Goal: Complete application form: Complete application form

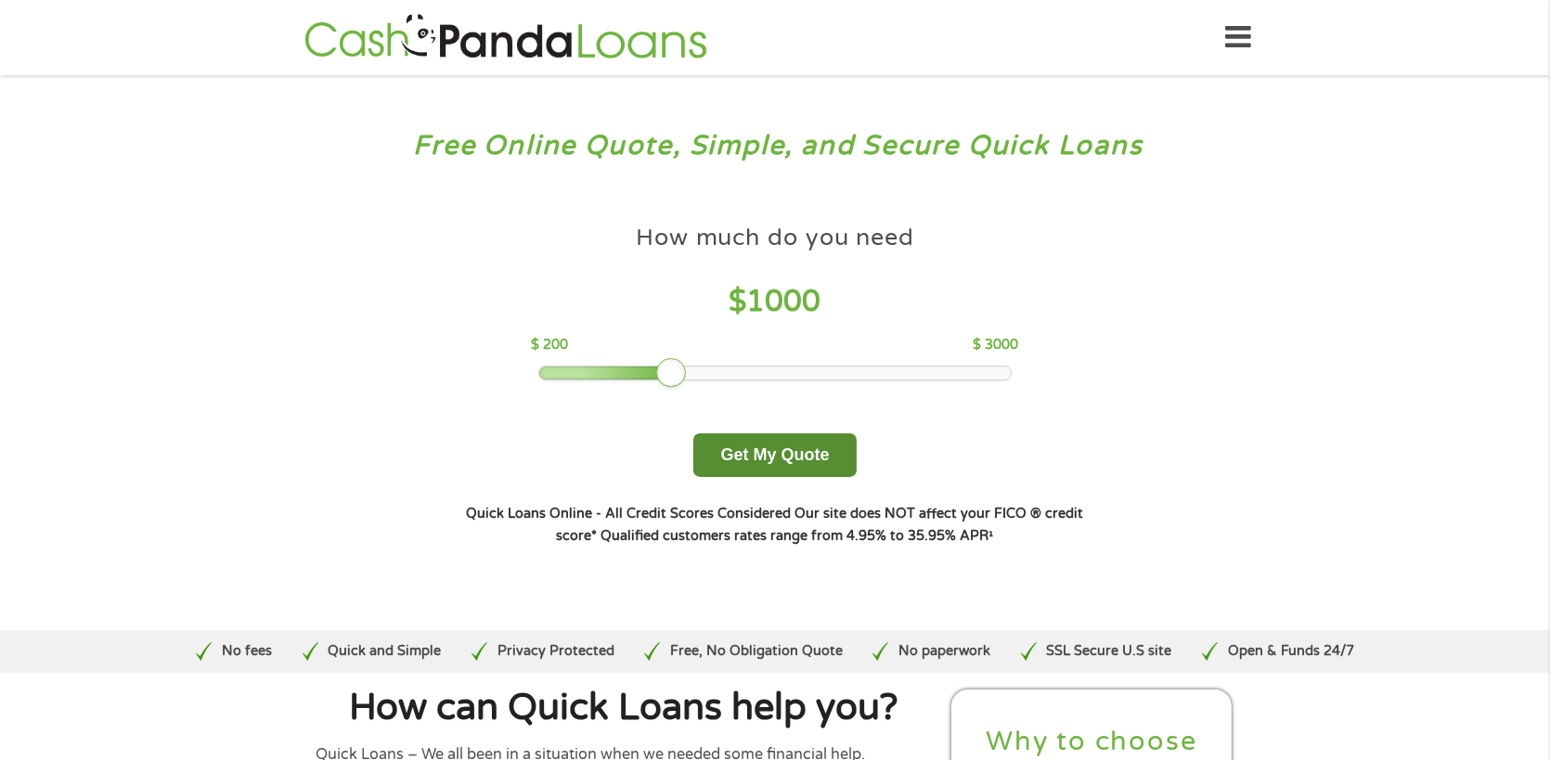
click at [792, 447] on button "Get My Quote" at bounding box center [774, 455] width 162 height 44
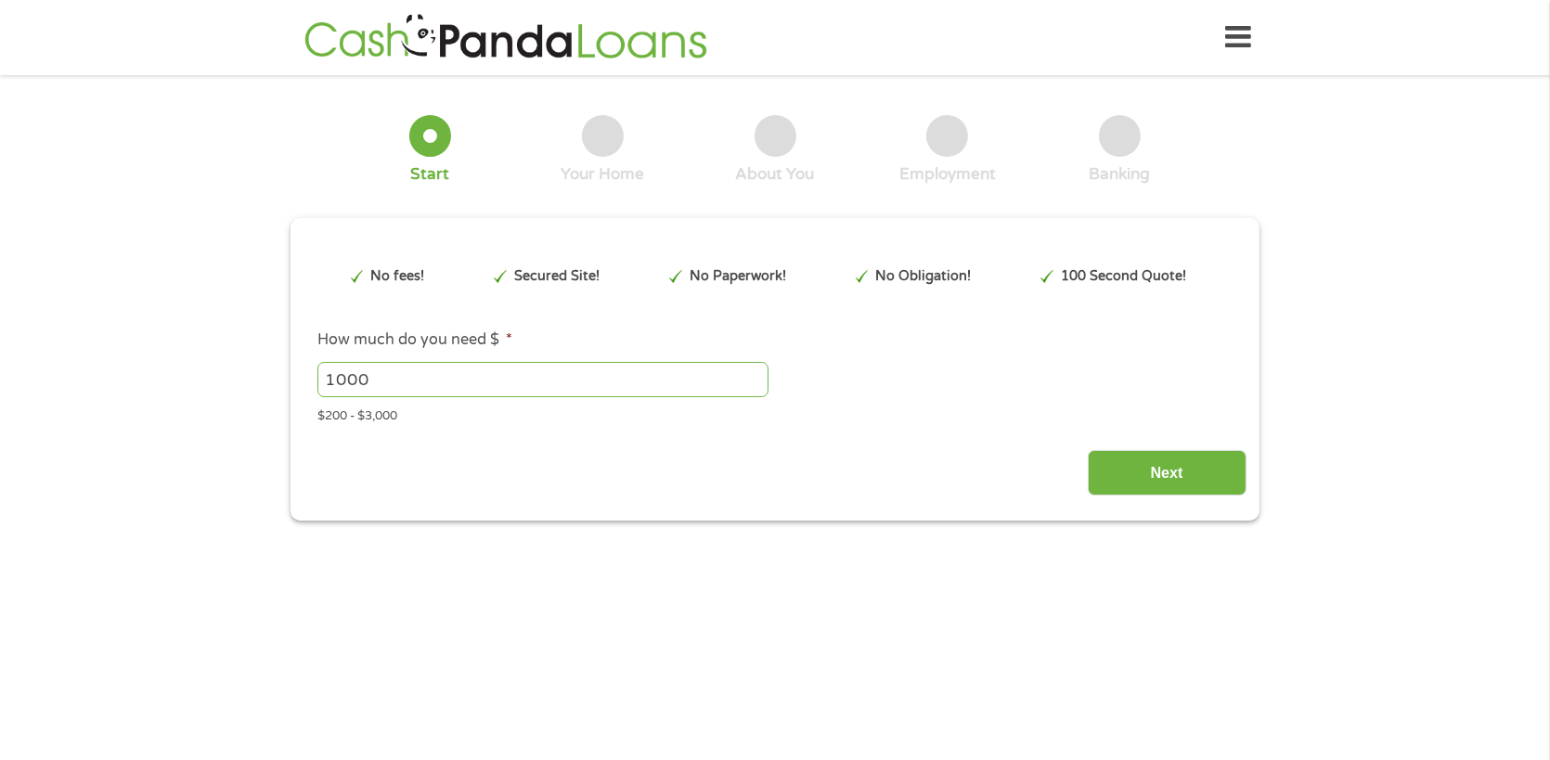
type input "EAIaIQobChMIwpLTp8m6jwMV507_AR0a3hy-EAEYASAAEgKwPfD_BwE"
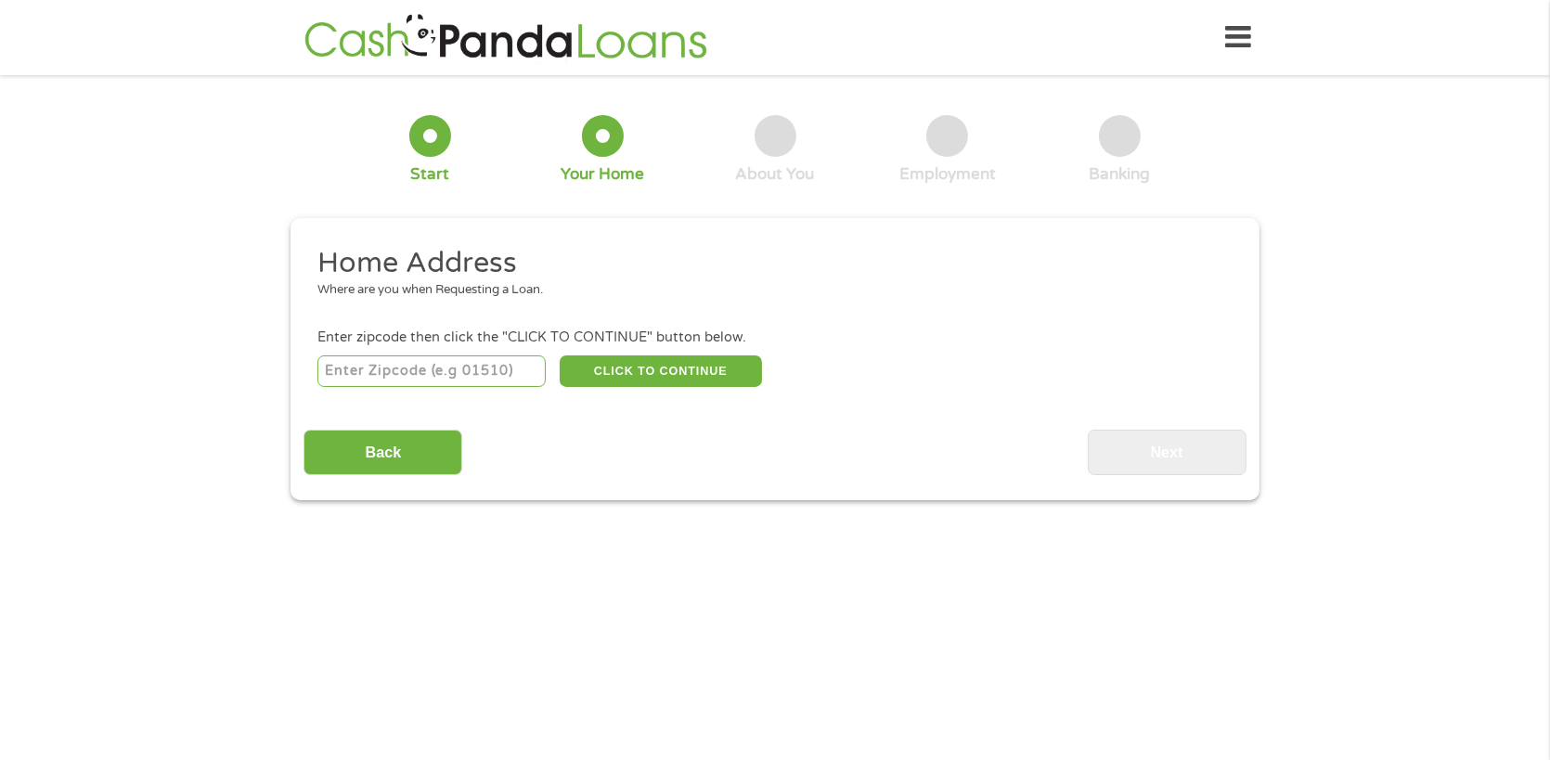
click at [409, 370] on input "number" at bounding box center [431, 371] width 229 height 32
type input "40515"
click at [676, 366] on button "CLICK TO CONTINUE" at bounding box center [661, 371] width 202 height 32
type input "40515"
type input "Lexington"
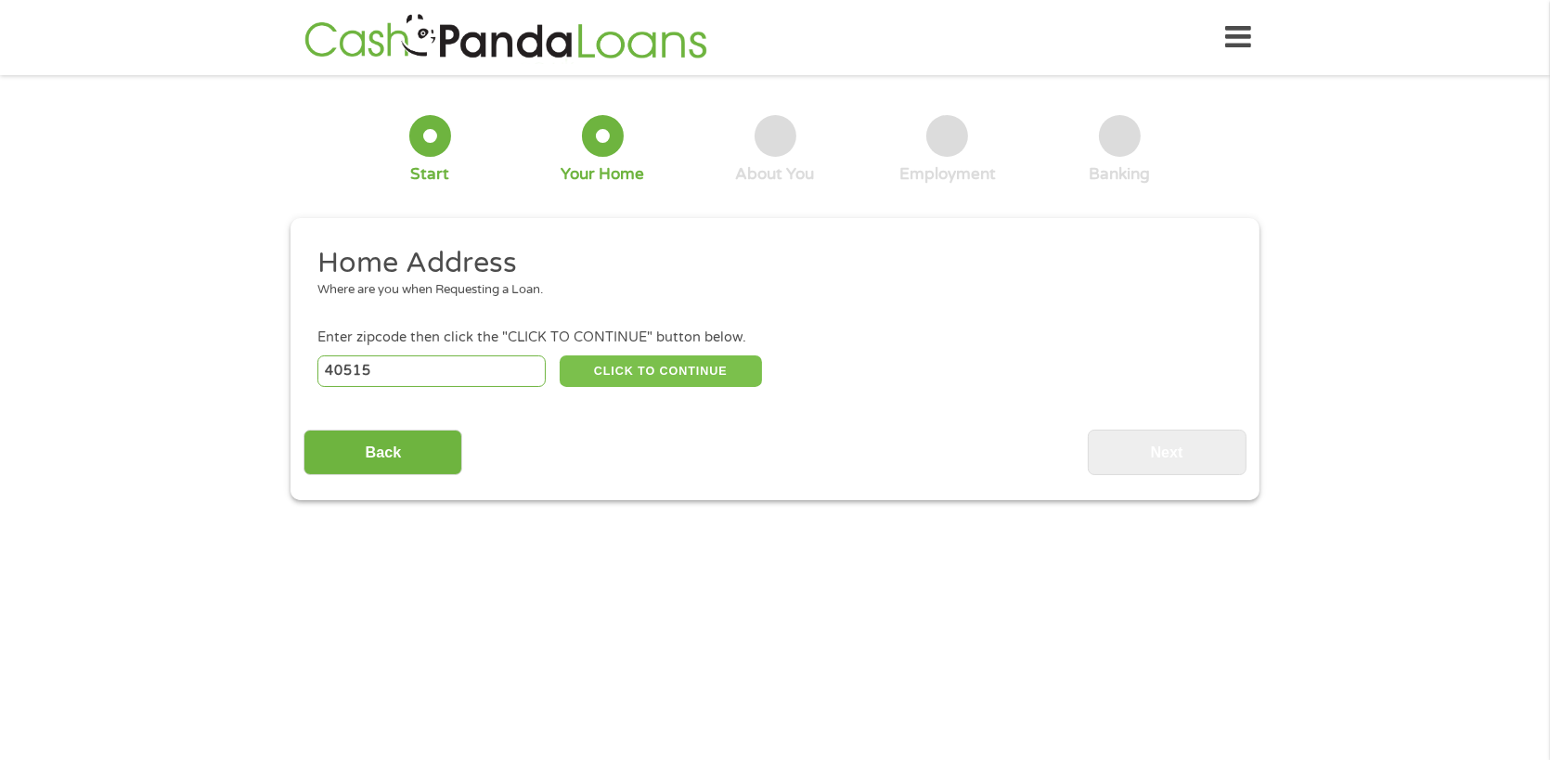
select select "Kentucky"
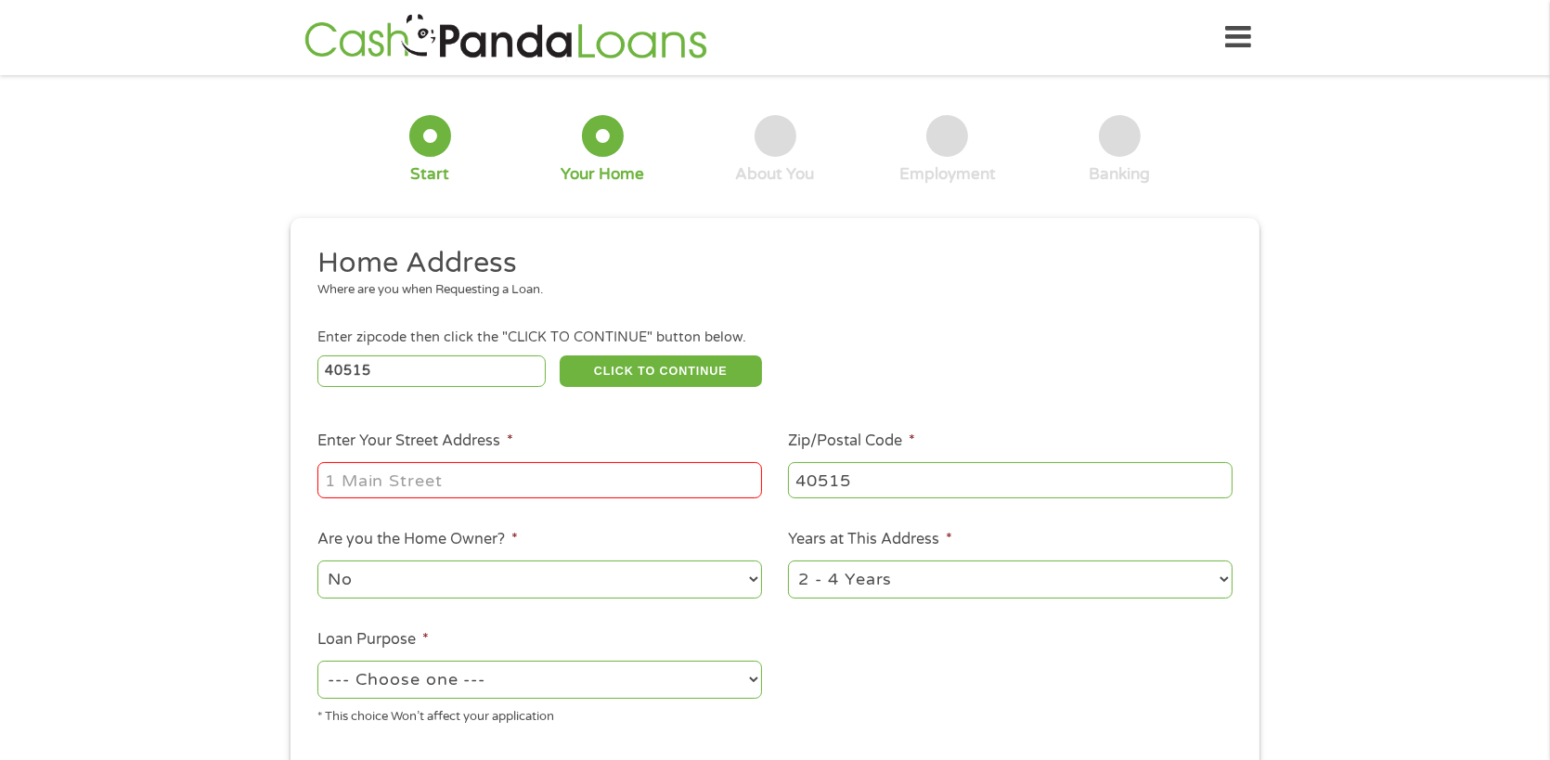
click at [401, 486] on input "Enter Your Street Address *" at bounding box center [539, 479] width 445 height 35
type input "372 Bradford Colony Dr"
click at [1028, 581] on select "1 Year or less 1 - 2 Years 2 - 4 Years Over 4 Years" at bounding box center [1010, 580] width 445 height 38
select select "60months"
click at [788, 563] on select "1 Year or less 1 - 2 Years 2 - 4 Years Over 4 Years" at bounding box center [1010, 580] width 445 height 38
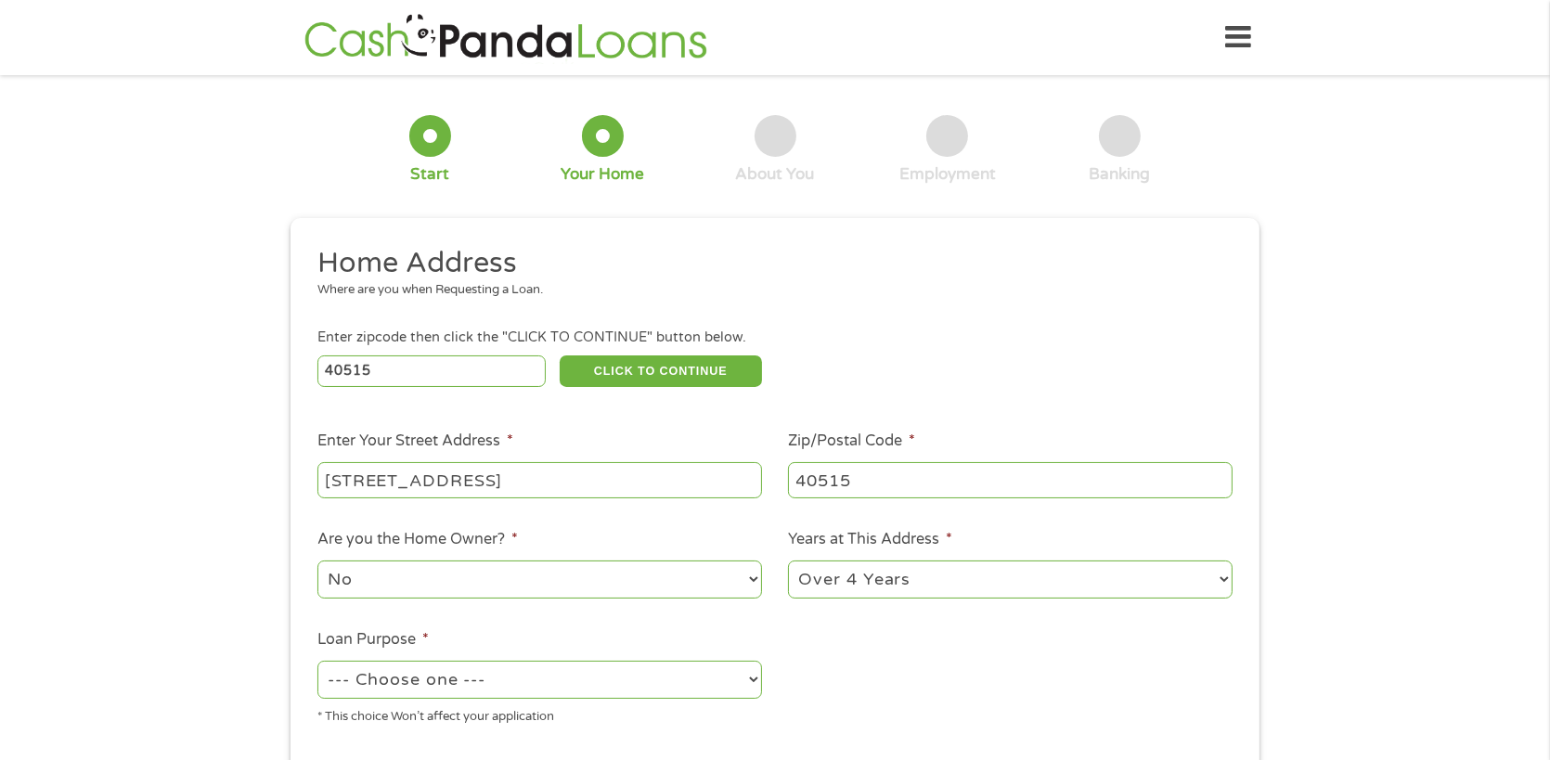
click at [443, 685] on select "--- Choose one --- Pay Bills Debt Consolidation Home Improvement Major Purchase…" at bounding box center [539, 680] width 445 height 38
select select "debtconsolidation"
click at [317, 664] on select "--- Choose one --- Pay Bills Debt Consolidation Home Improvement Major Purchase…" at bounding box center [539, 680] width 445 height 38
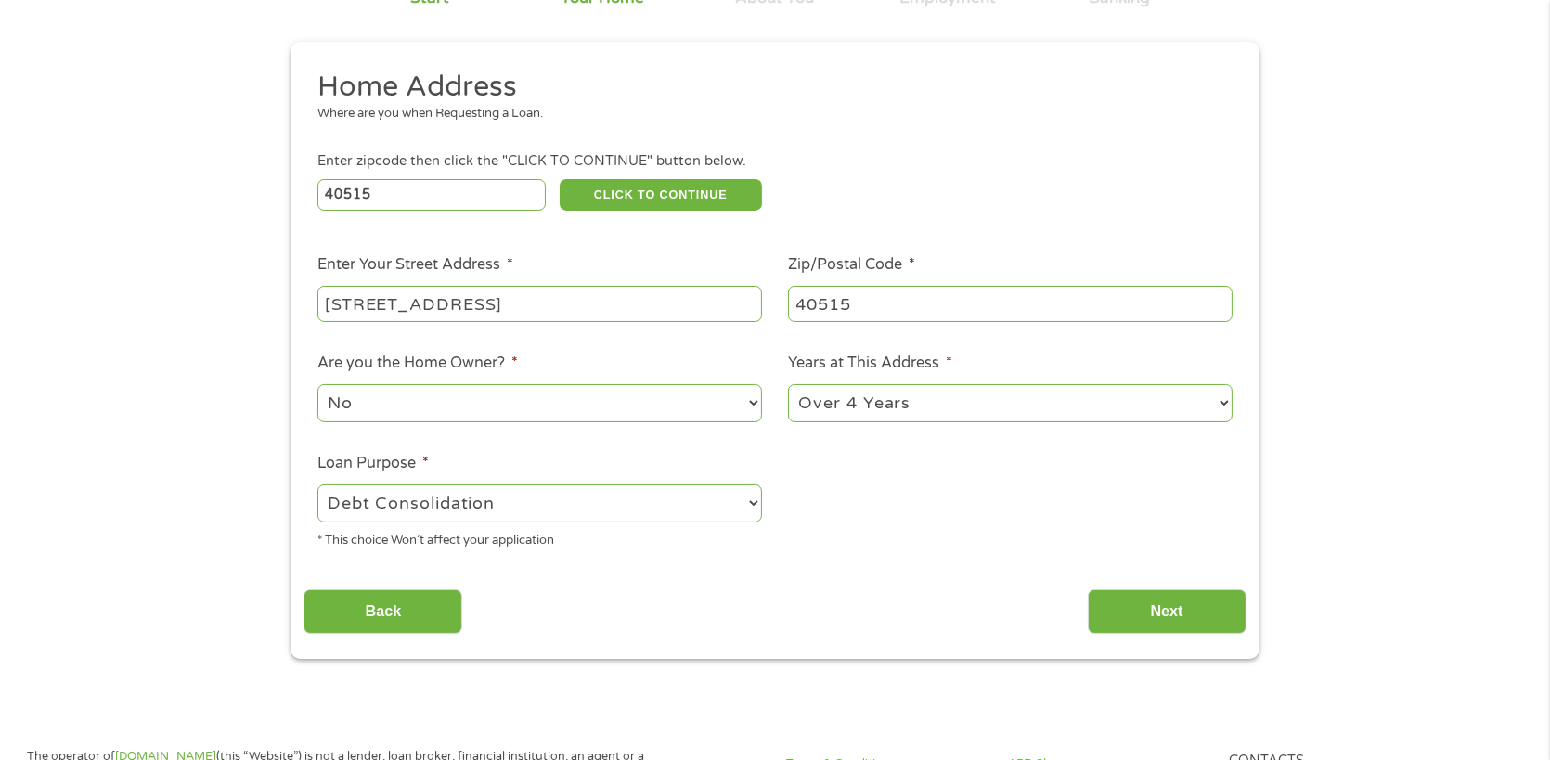
scroll to position [186, 0]
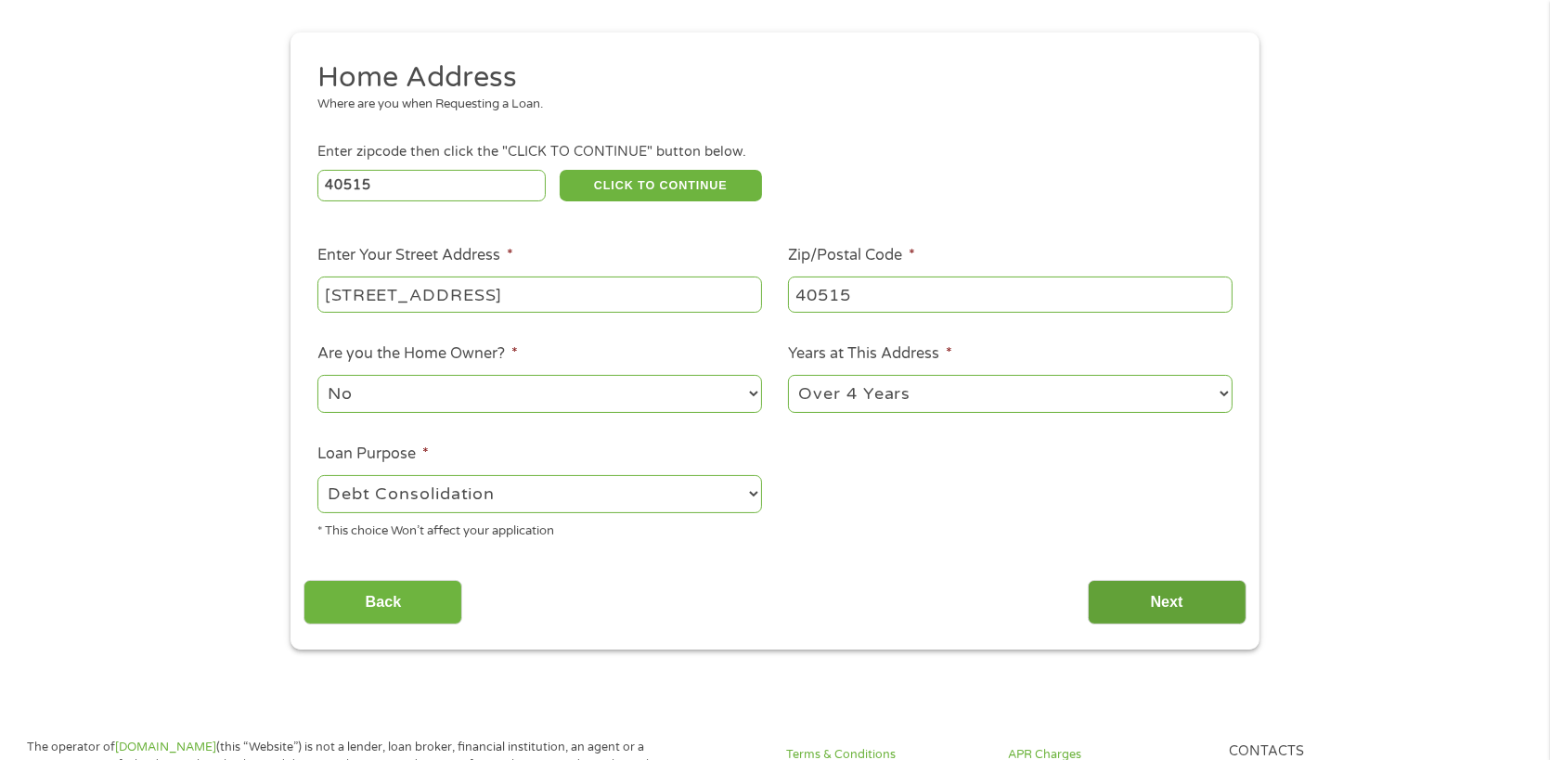
click at [1147, 601] on input "Next" at bounding box center [1167, 602] width 159 height 45
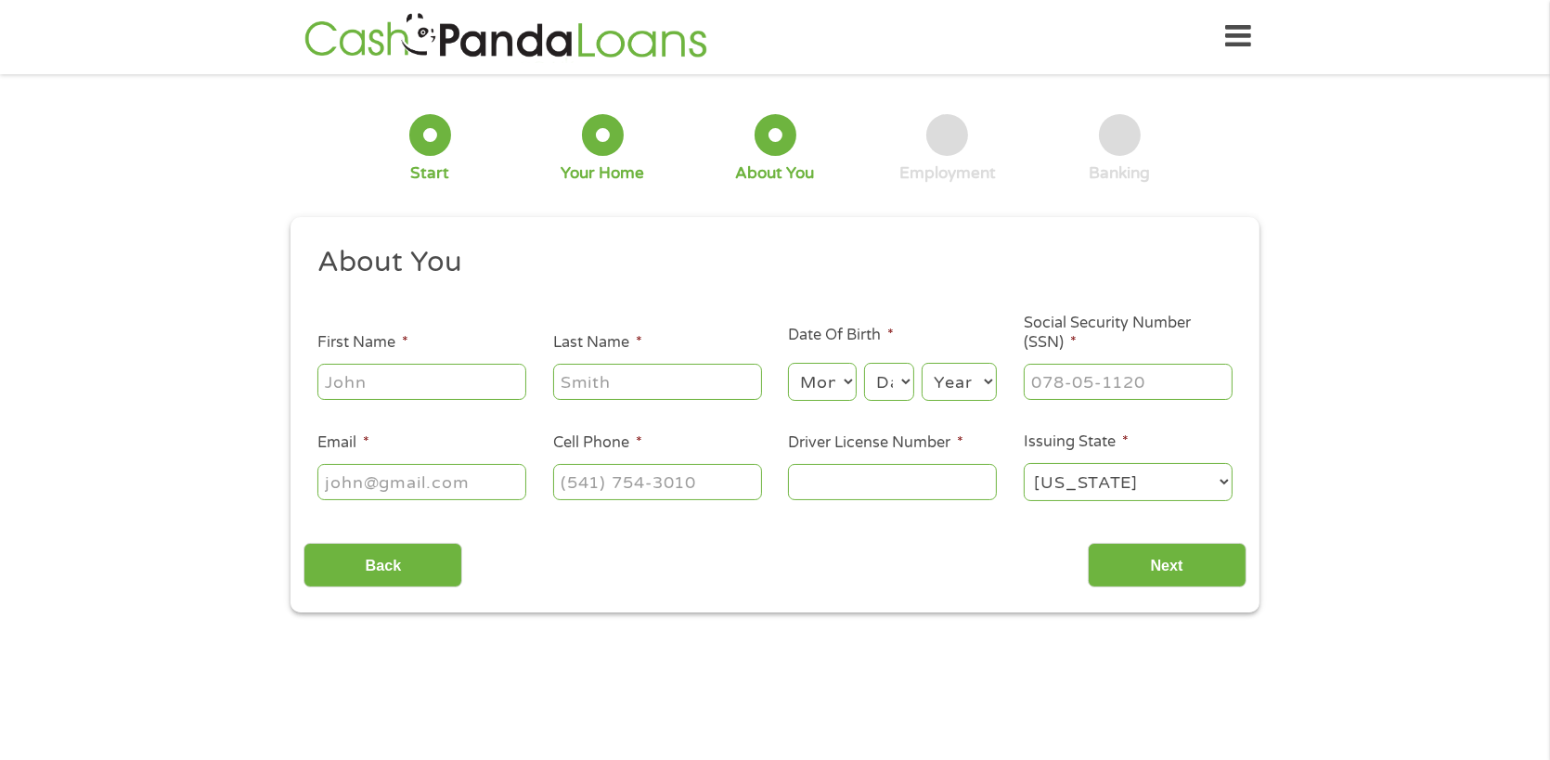
scroll to position [0, 0]
click at [415, 381] on input "First Name *" at bounding box center [421, 382] width 209 height 35
type input "April"
type input "Guthrie"
type input "kamsmom42@gmail.com"
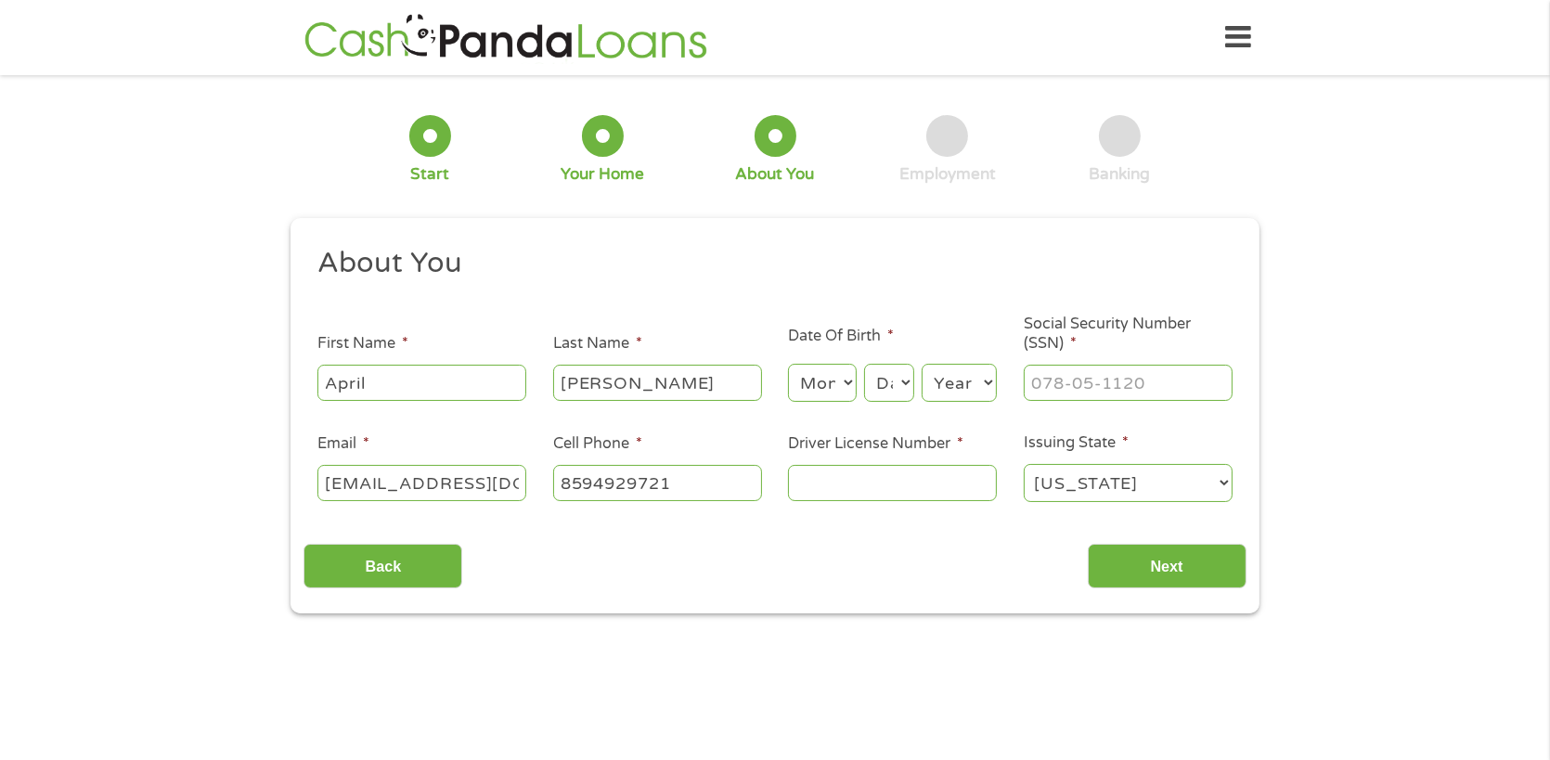
type input "(859) 492-9721"
click at [826, 487] on input "Driver License Number *" at bounding box center [892, 482] width 209 height 35
type input "G95591288"
click at [1132, 556] on input "Next" at bounding box center [1167, 566] width 159 height 45
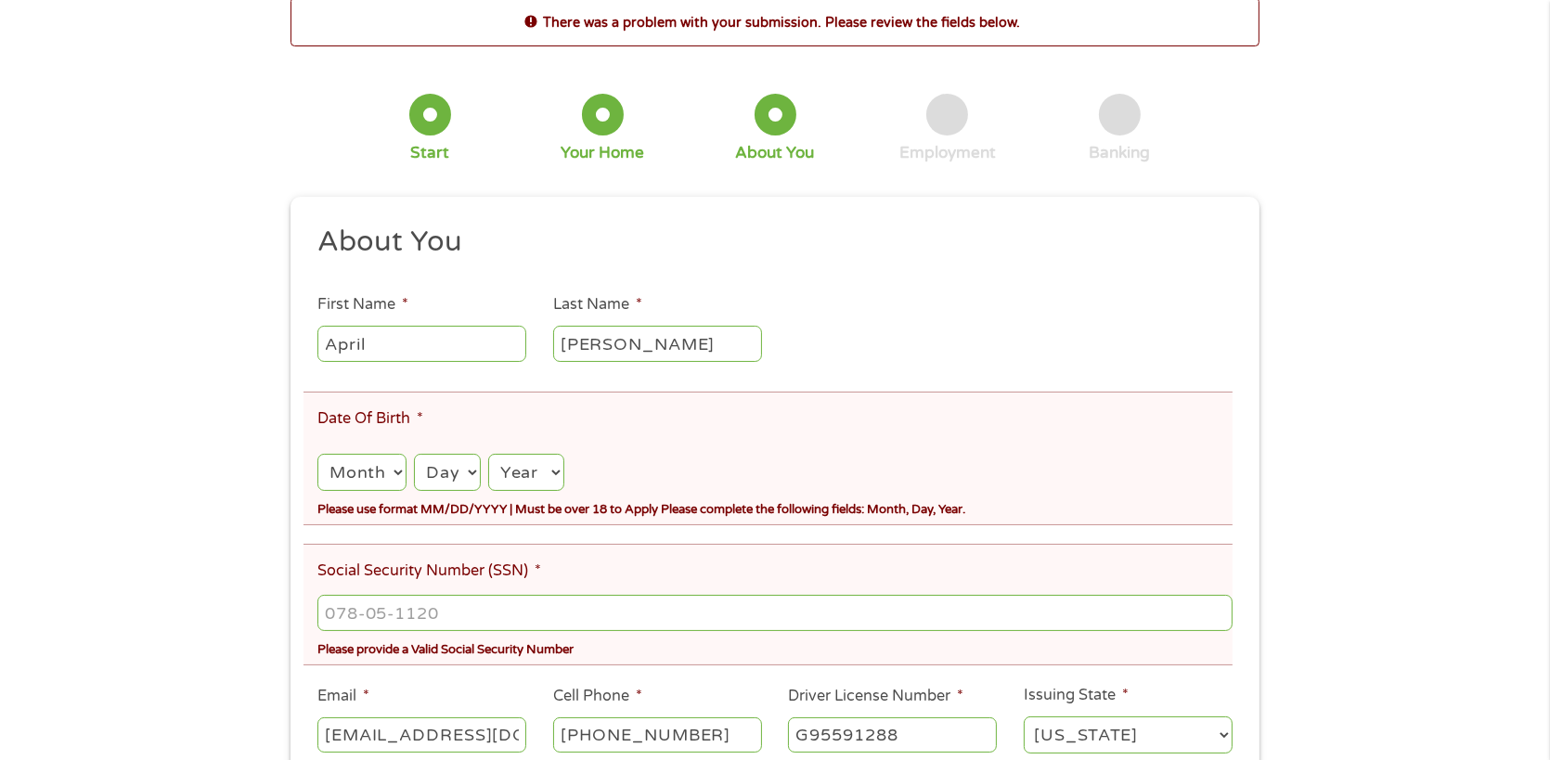
scroll to position [123, 0]
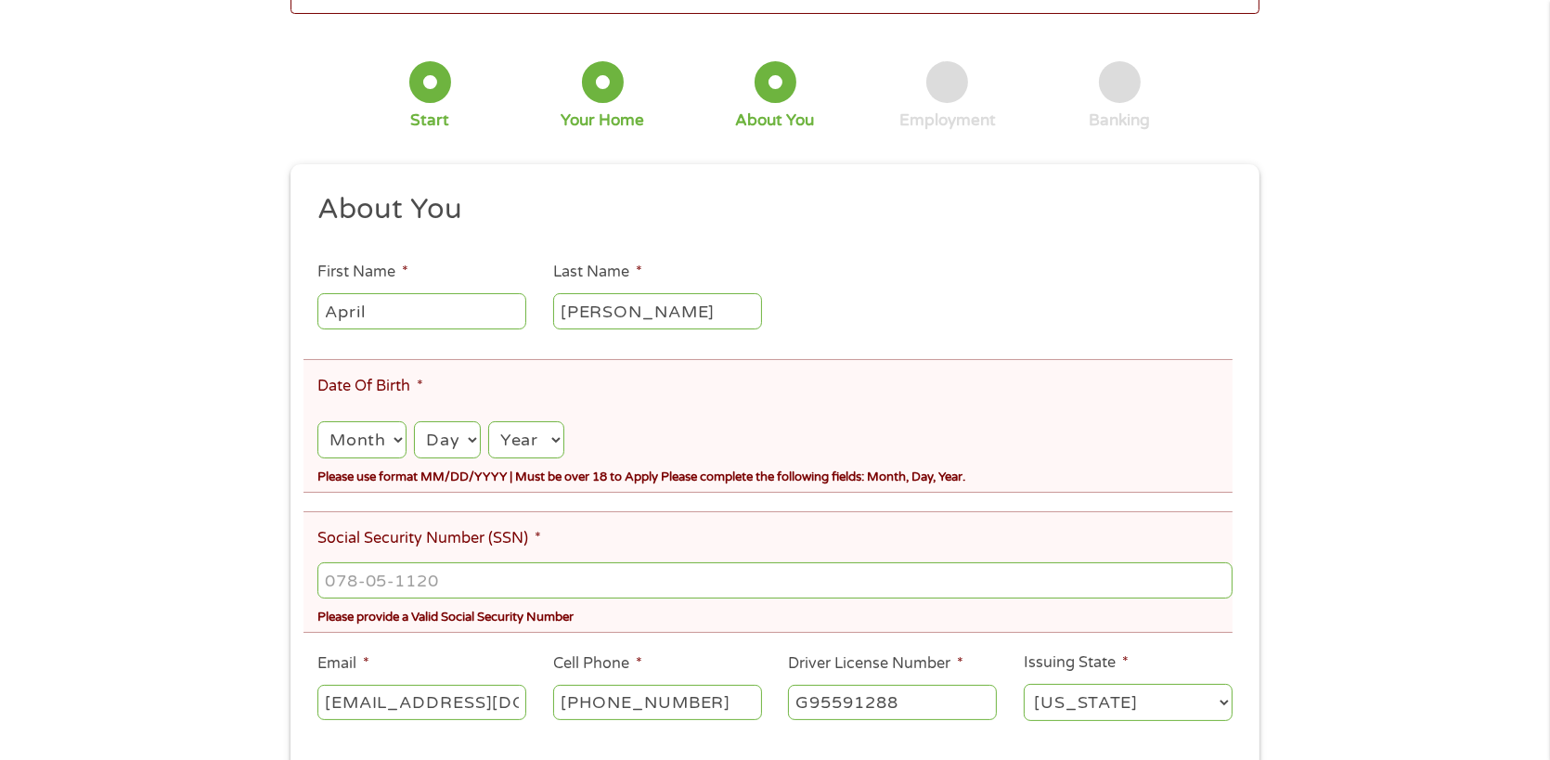
click at [381, 452] on select "Month 1 2 3 4 5 6 7 8 9 10 11 12" at bounding box center [361, 440] width 89 height 38
select select "6"
click at [317, 424] on select "Month 1 2 3 4 5 6 7 8 9 10 11 12" at bounding box center [361, 440] width 89 height 38
click at [471, 433] on select "Day 1 2 3 4 5 6 7 8 9 10 11 12 13 14 15 16 17 18 19 20 21 22 23 24 25 26 27 28 …" at bounding box center [447, 440] width 66 height 38
select select "7"
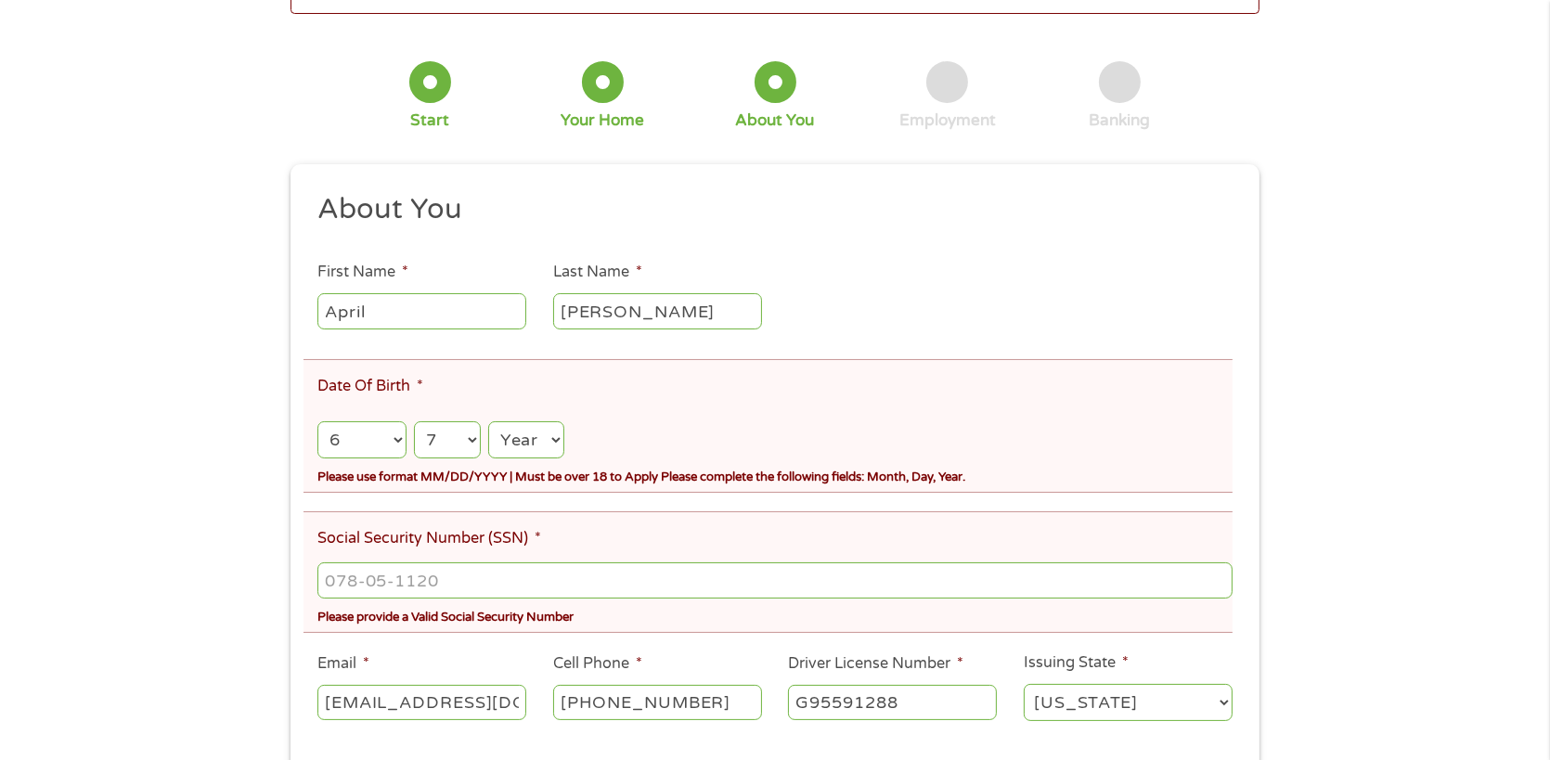
click at [416, 424] on select "Day 1 2 3 4 5 6 7 8 9 10 11 12 13 14 15 16 17 18 19 20 21 22 23 24 25 26 27 28 …" at bounding box center [447, 440] width 66 height 38
click at [549, 440] on select "Year 2007 2006 2005 2004 2003 2002 2001 2000 1999 1998 1997 1996 1995 1994 1993…" at bounding box center [526, 440] width 76 height 38
select select "1977"
click at [491, 424] on select "Year 2007 2006 2005 2004 2003 2002 2001 2000 1999 1998 1997 1996 1995 1994 1993…" at bounding box center [526, 440] width 76 height 38
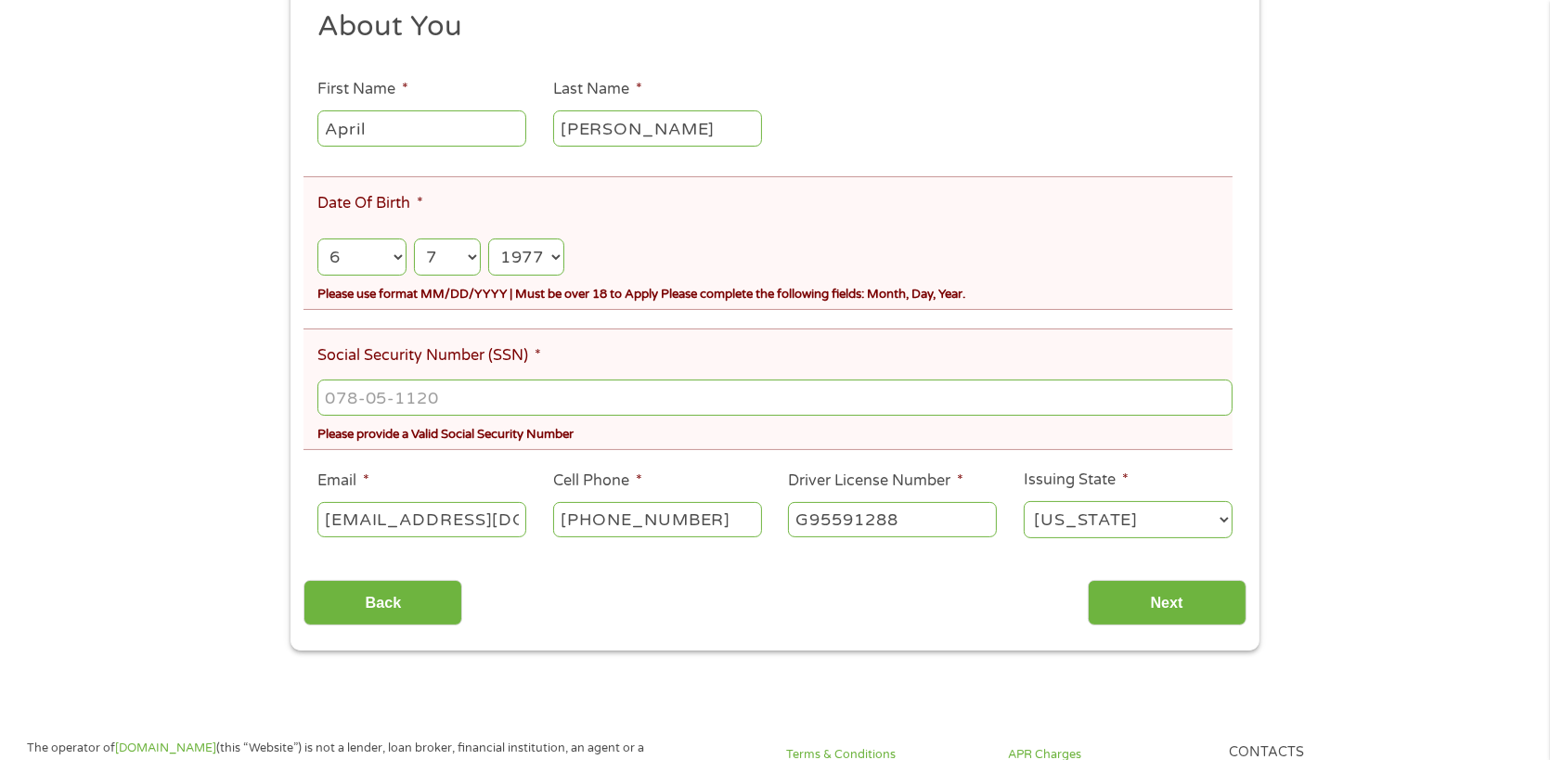
scroll to position [309, 0]
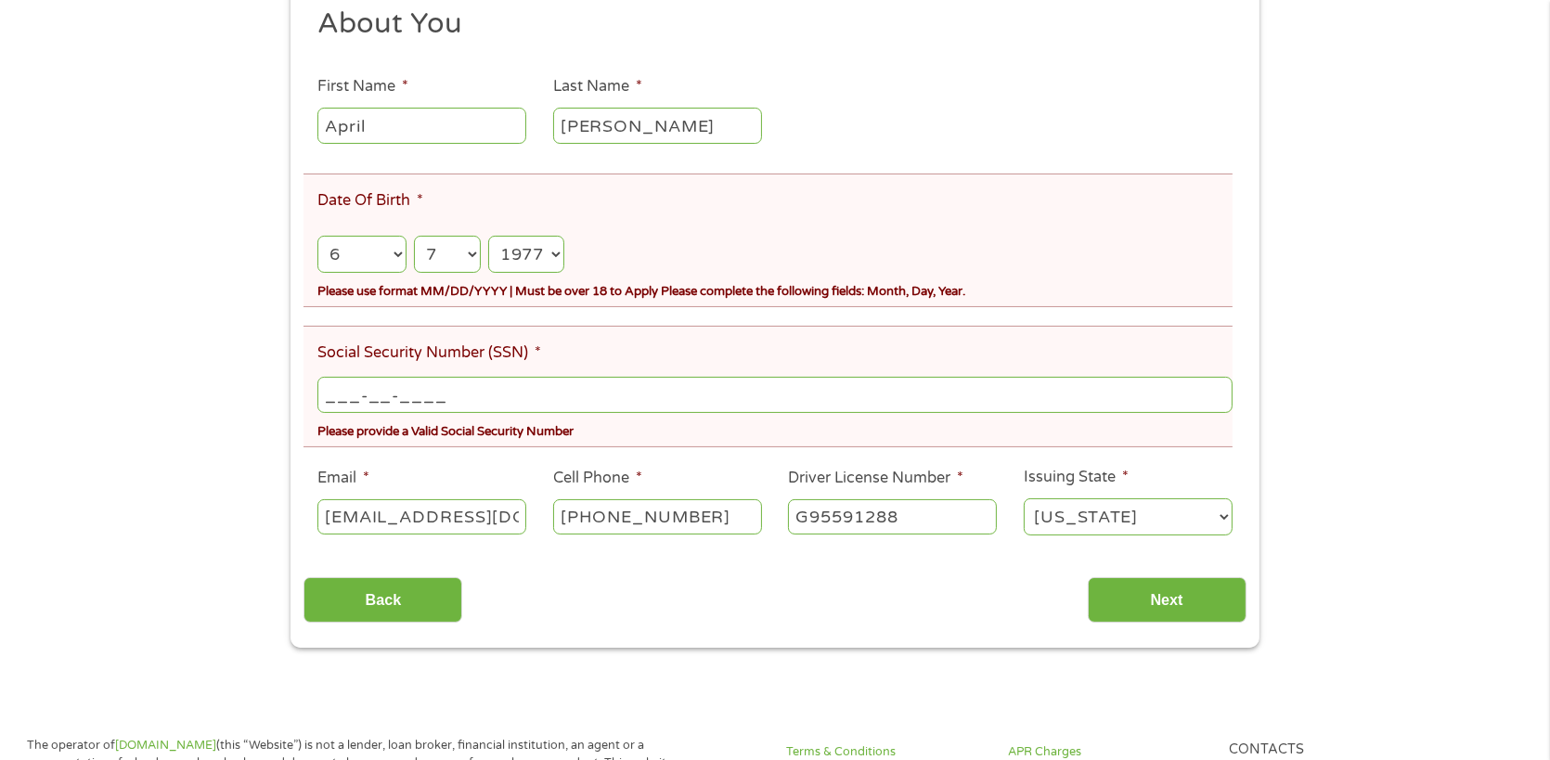
click at [418, 405] on input "___-__-____" at bounding box center [774, 394] width 915 height 35
type input "403-15-0635"
click at [1190, 610] on input "Next" at bounding box center [1167, 599] width 159 height 45
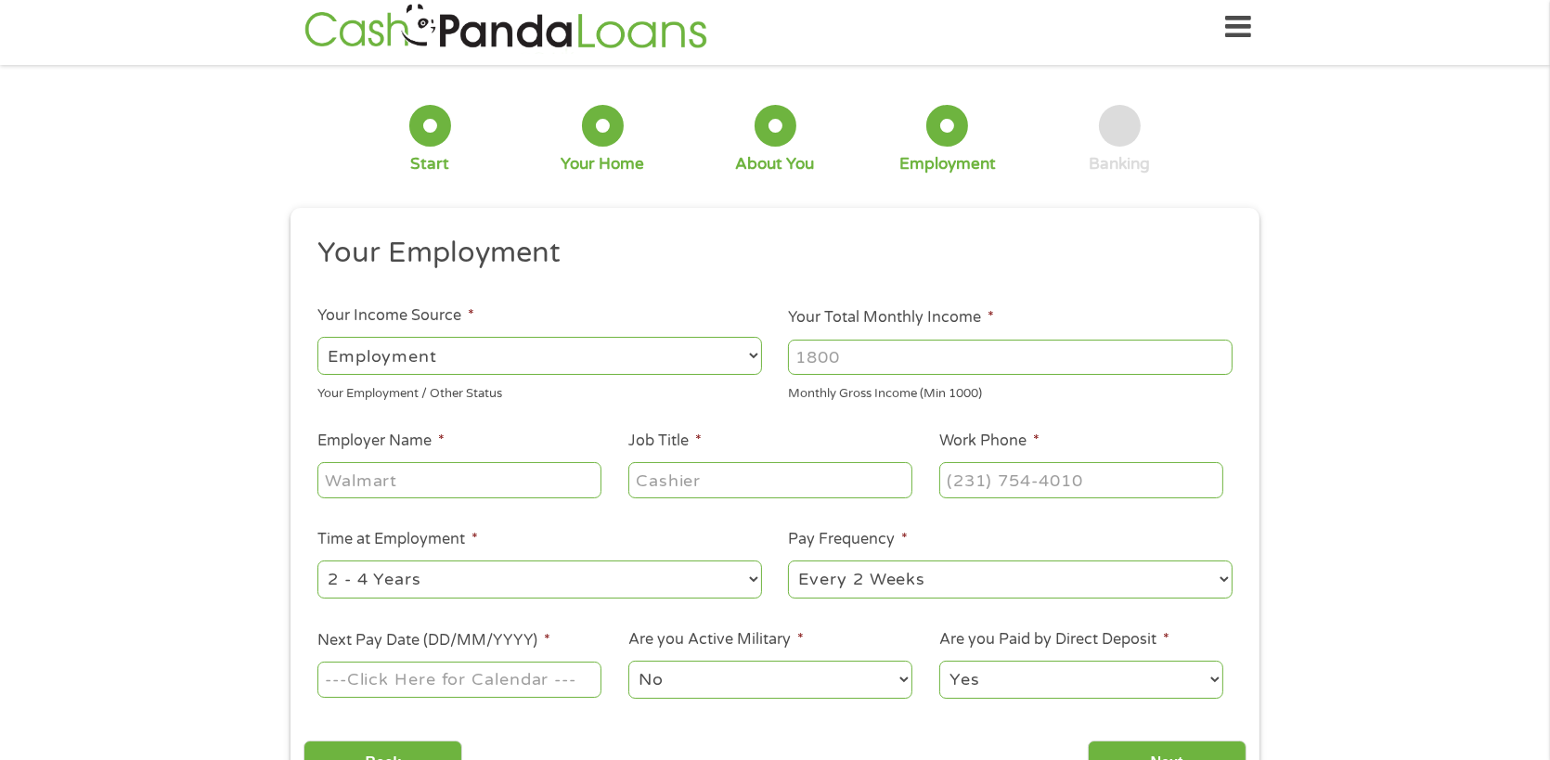
scroll to position [0, 0]
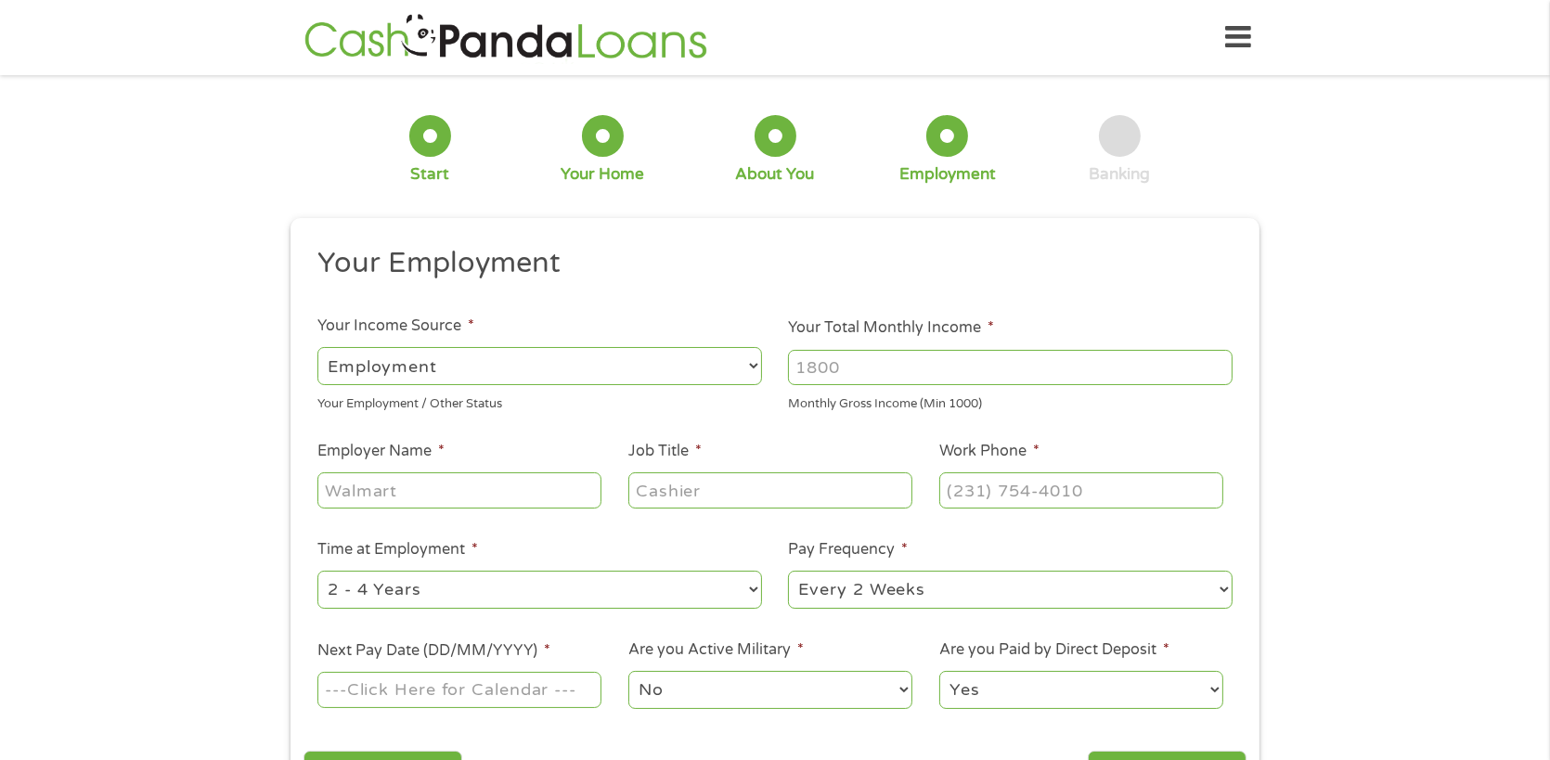
click at [712, 355] on select "--- Choose one --- Employment Self Employed Benefits" at bounding box center [539, 366] width 445 height 38
click at [317, 347] on select "--- Choose one --- Employment Self Employed Benefits" at bounding box center [539, 366] width 445 height 38
click at [919, 367] on input "Your Total Monthly Income *" at bounding box center [1010, 367] width 445 height 35
click at [1218, 368] on input "1000" at bounding box center [1010, 367] width 445 height 35
drag, startPoint x: 851, startPoint y: 365, endPoint x: 589, endPoint y: 358, distance: 261.8
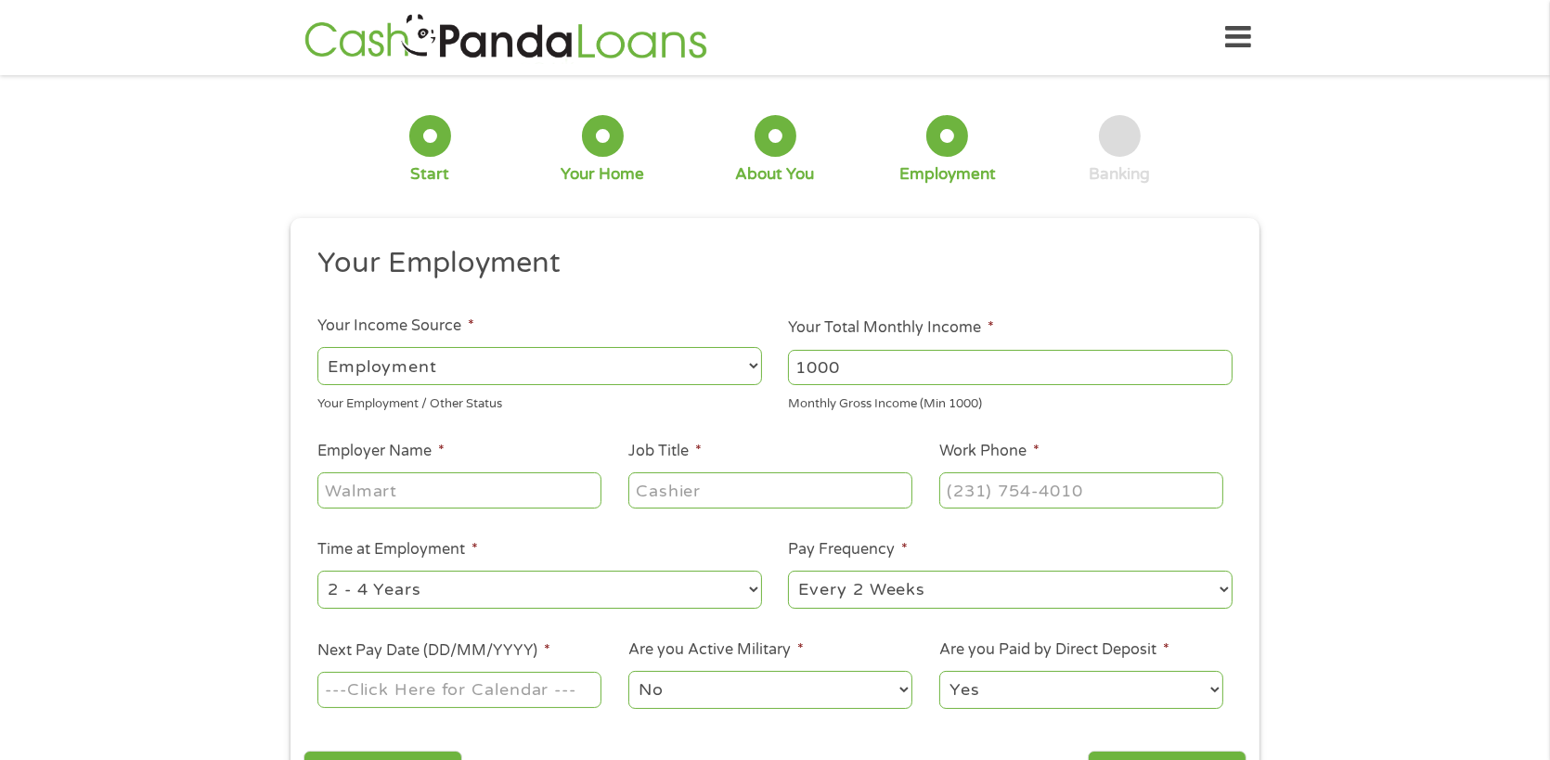
click at [588, 351] on ul "Your Employment Your Income Source * --- Choose one --- Employment Self Employe…" at bounding box center [775, 485] width 942 height 481
type input "3500"
type input "COMMONWEALTH OF KENTUCKY"
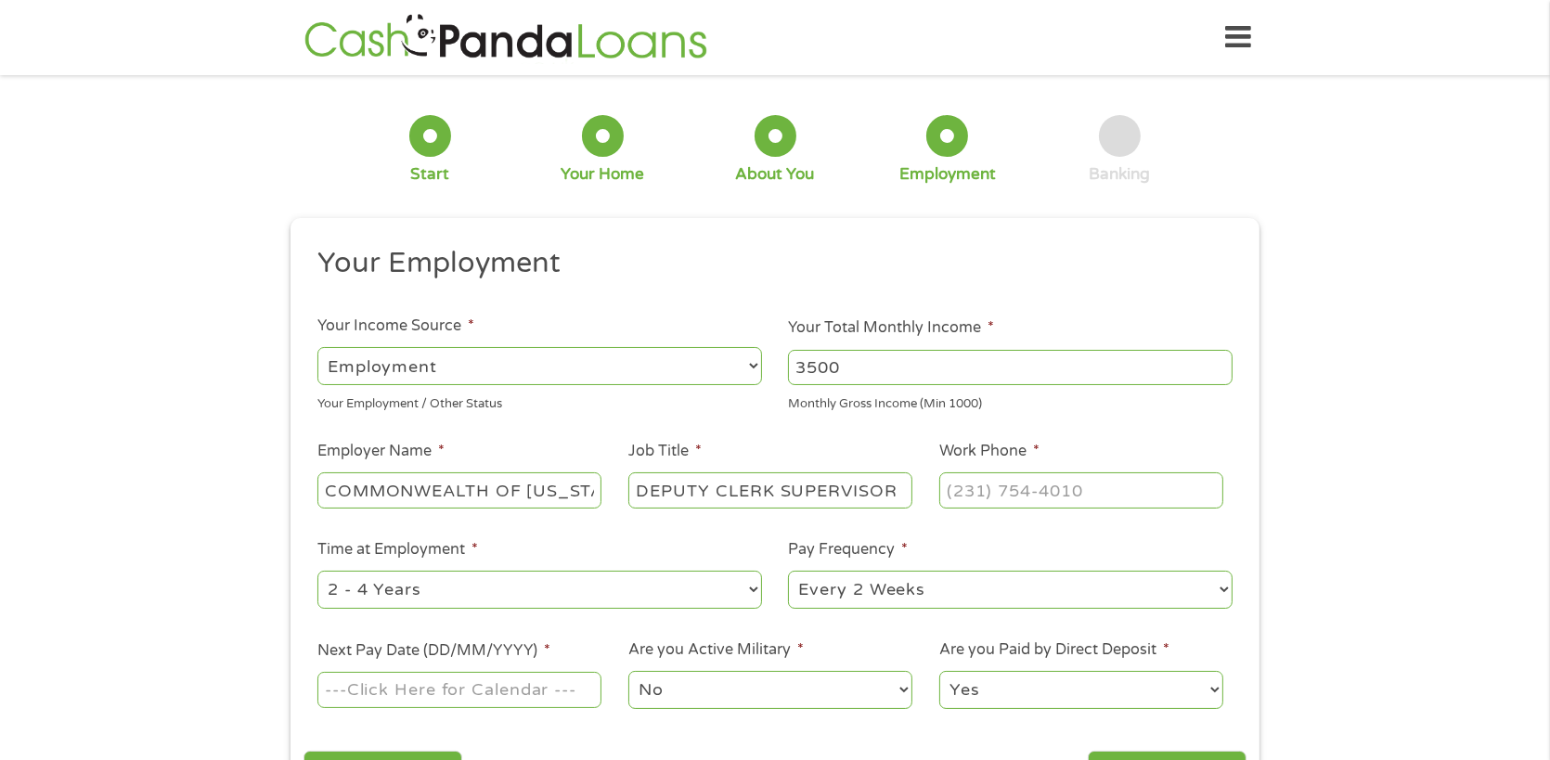
type input "DEPUTY CLERK SUPERVISOR"
type input "(502) 573-2350"
click at [738, 586] on select "--- Choose one --- 1 Year or less 1 - 2 Years 2 - 4 Years Over 4 Years" at bounding box center [539, 590] width 445 height 38
select select "60months"
click at [317, 572] on select "--- Choose one --- 1 Year or less 1 - 2 Years 2 - 4 Years Over 4 Years" at bounding box center [539, 590] width 445 height 38
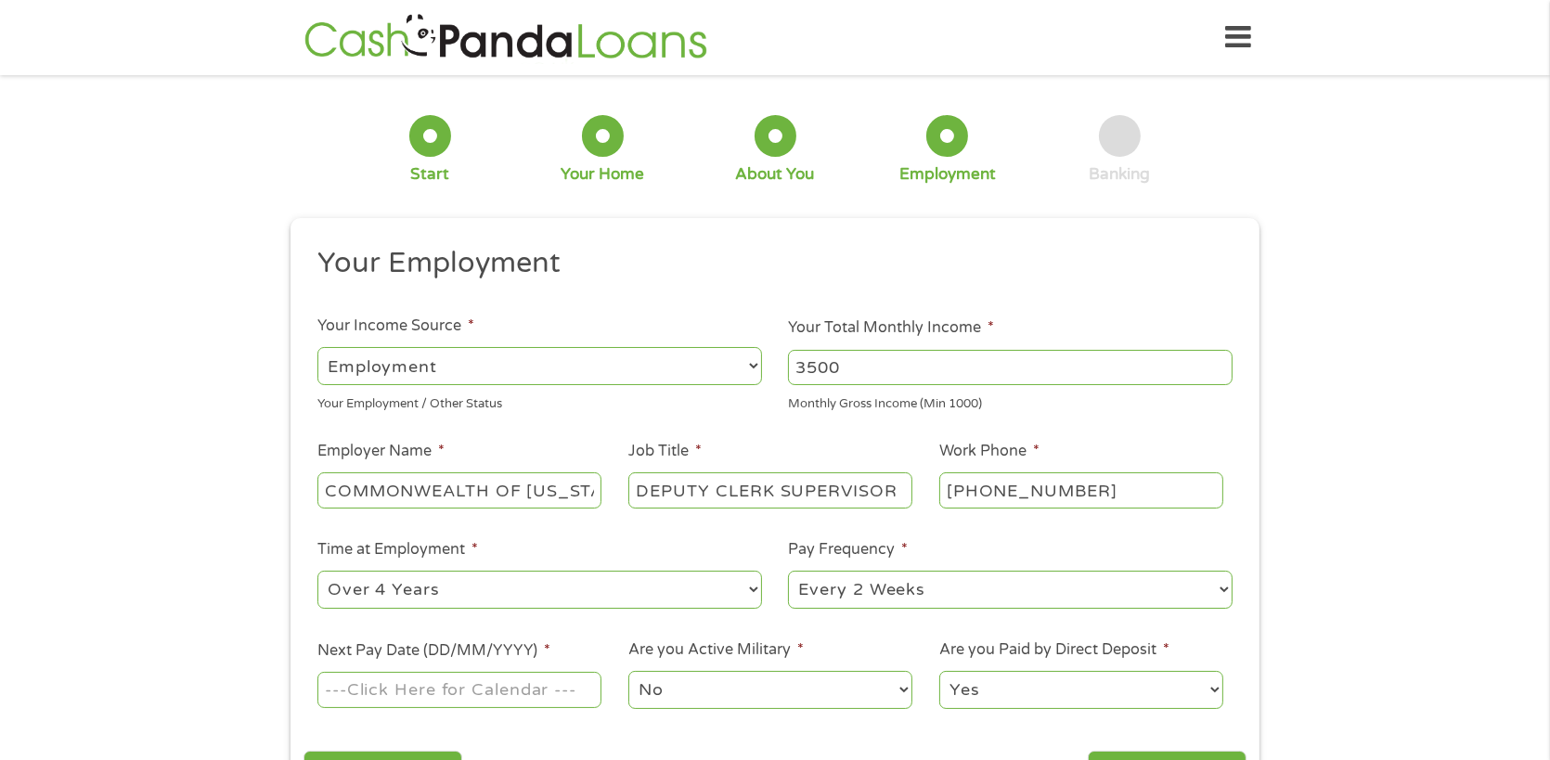
click at [896, 588] on select "--- Choose one --- Every 2 Weeks Every Week Monthly Semi-Monthly" at bounding box center [1010, 590] width 445 height 38
select select "semimonthly"
click at [788, 572] on select "--- Choose one --- Every 2 Weeks Every Week Monthly Semi-Monthly" at bounding box center [1010, 590] width 445 height 38
click at [868, 625] on ul "Your Employment Your Income Source * --- Choose one --- Employment Self Employe…" at bounding box center [775, 485] width 942 height 481
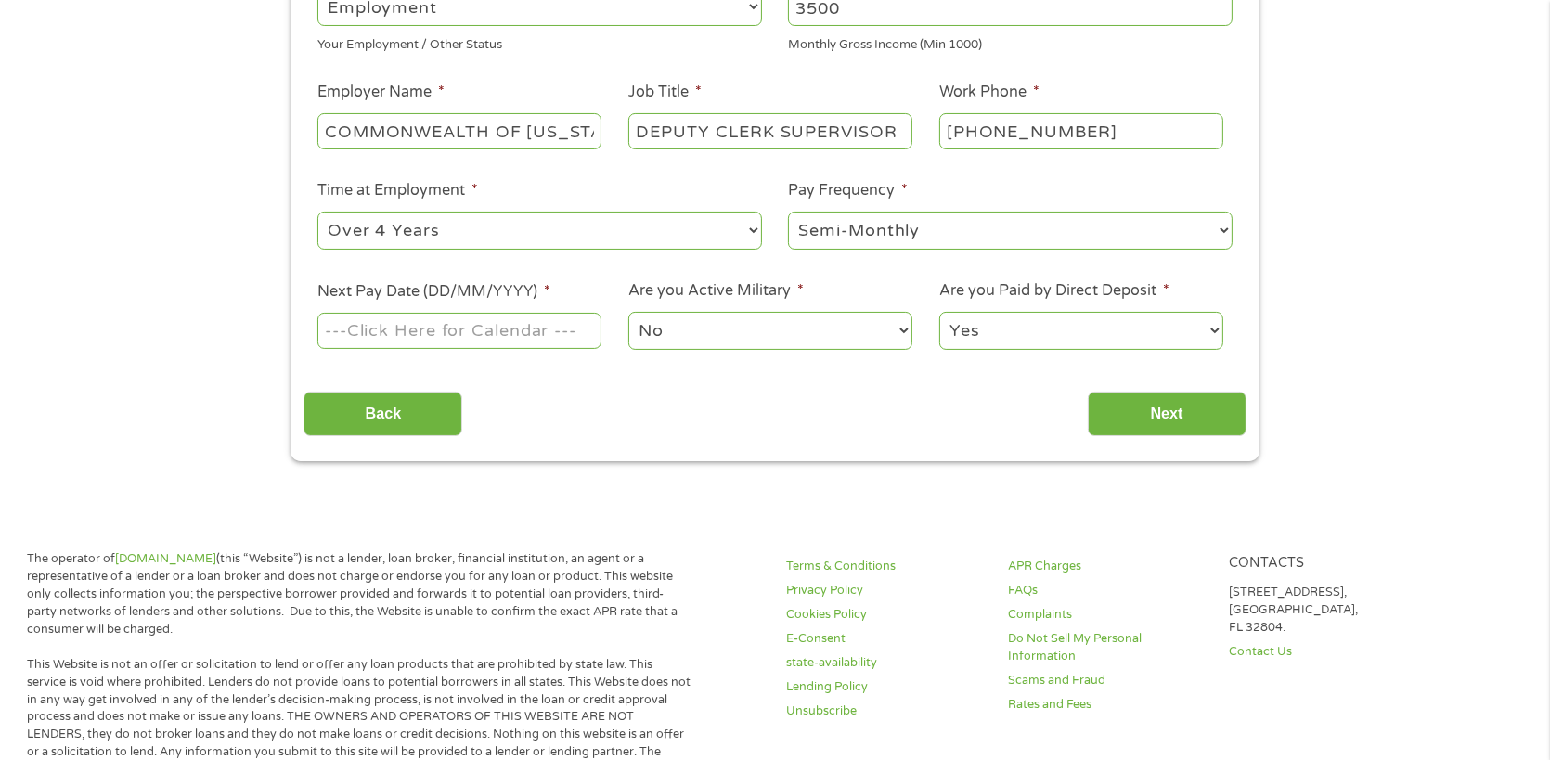
scroll to position [371, 0]
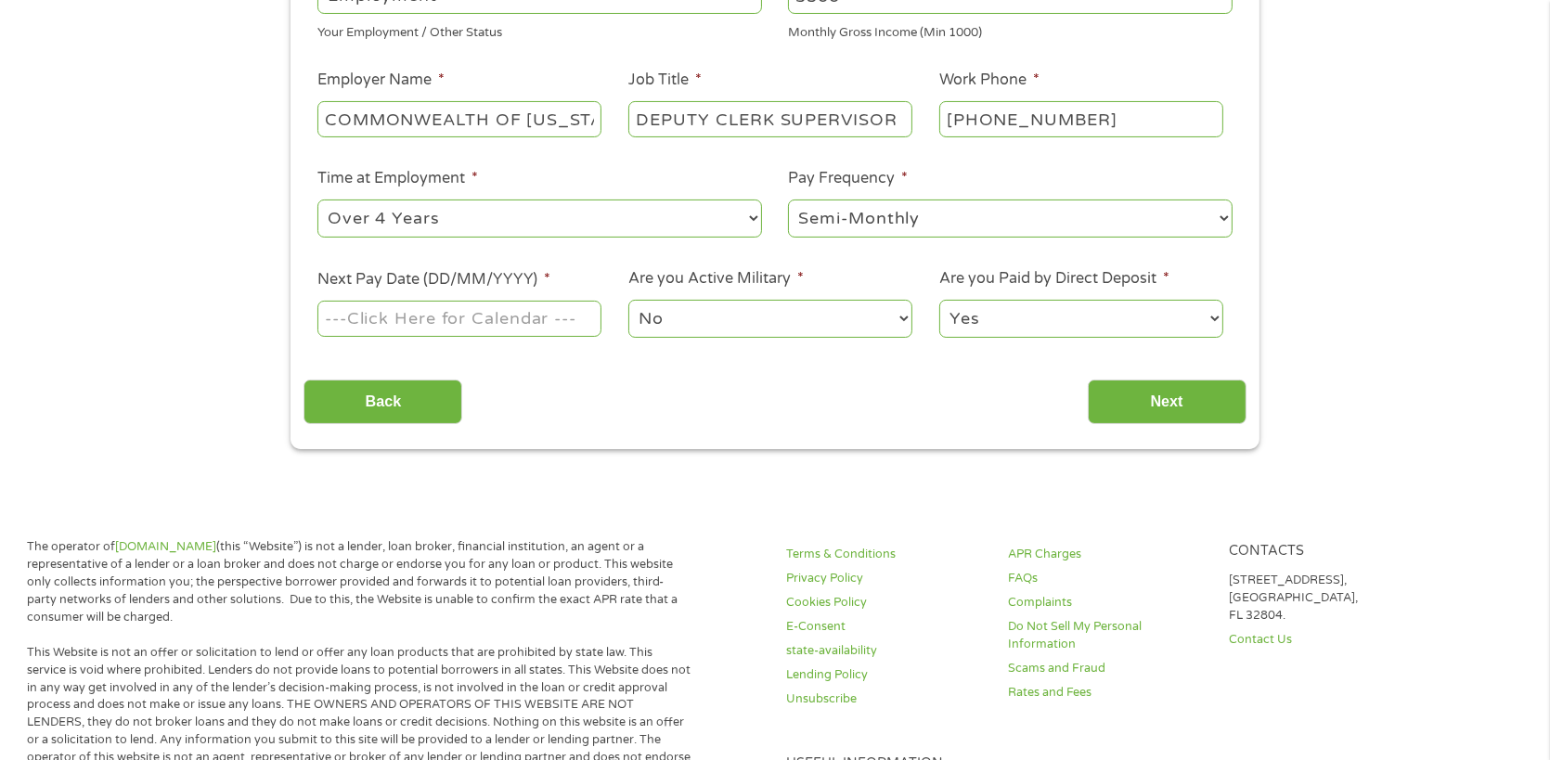
click at [549, 321] on input "Next Pay Date (DD/MM/YYYY) *" at bounding box center [459, 318] width 284 height 35
type input "09/15/2025"
click at [1175, 400] on input "Next" at bounding box center [1167, 402] width 159 height 45
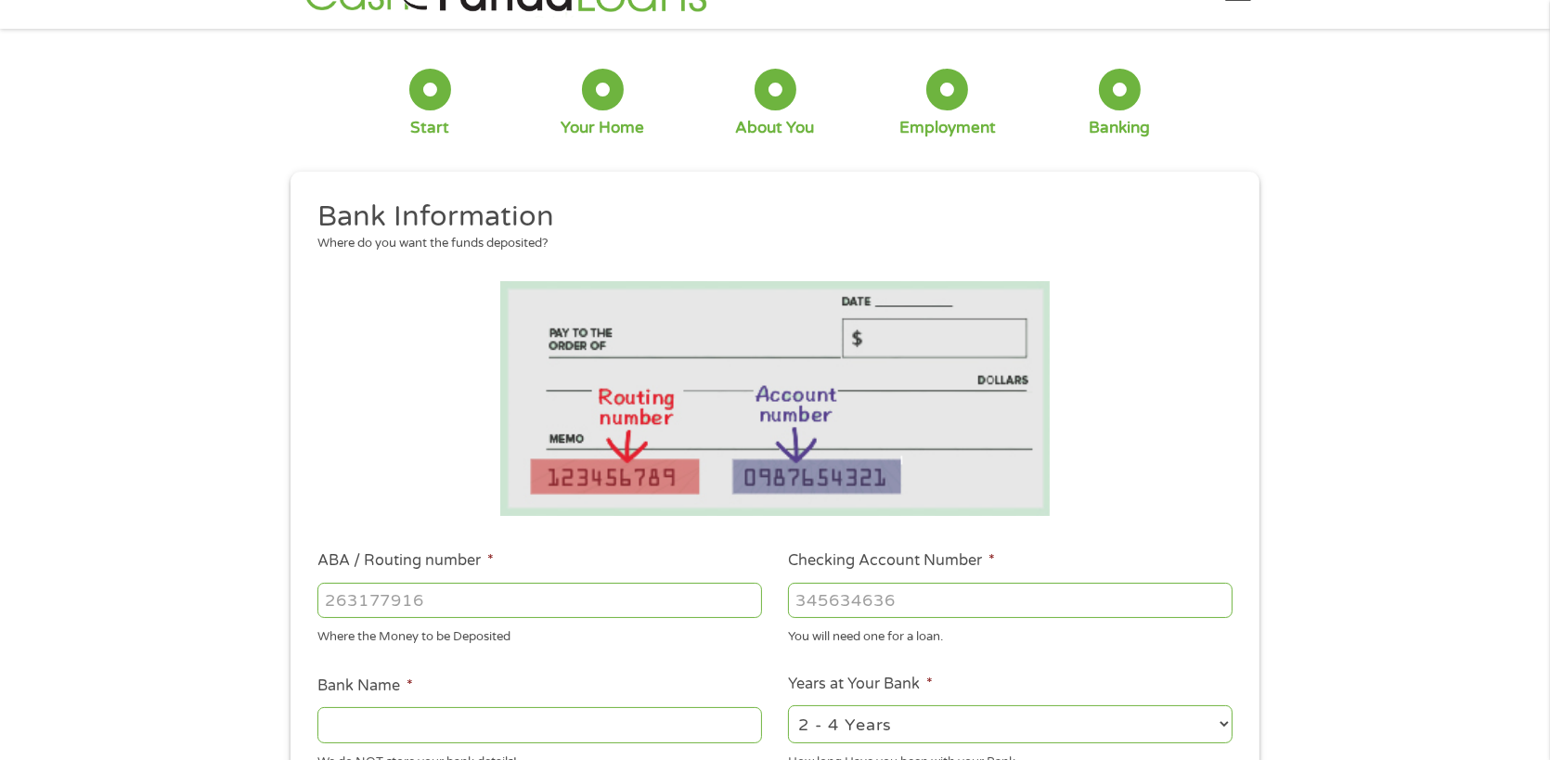
scroll to position [0, 0]
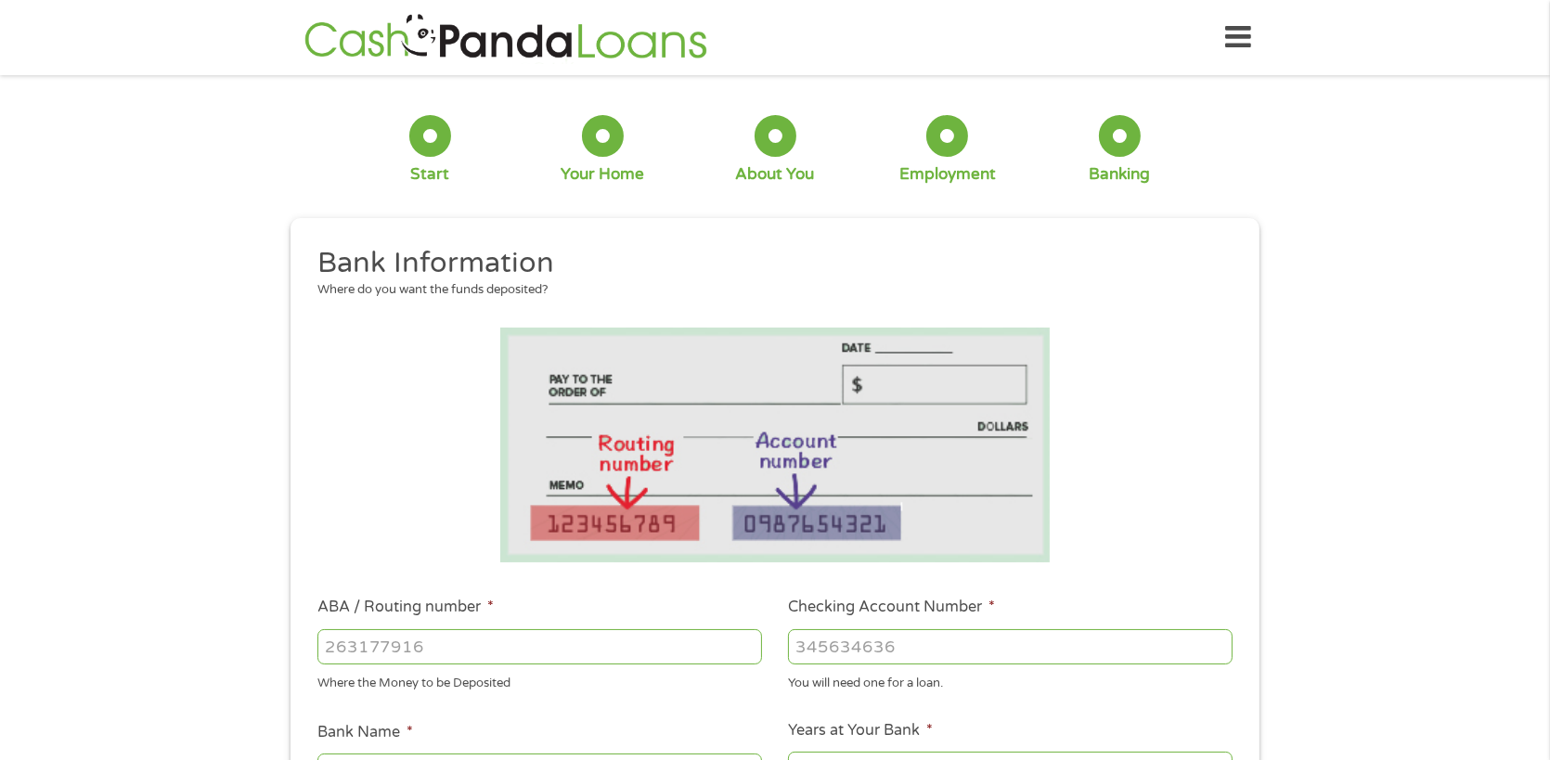
click at [413, 653] on input "ABA / Routing number *" at bounding box center [539, 646] width 445 height 35
drag, startPoint x: 371, startPoint y: 647, endPoint x: 382, endPoint y: 647, distance: 11.1
click at [371, 647] on input "ABA / Routing number *" at bounding box center [539, 646] width 445 height 35
type input "042100175"
type input "US BANK NA"
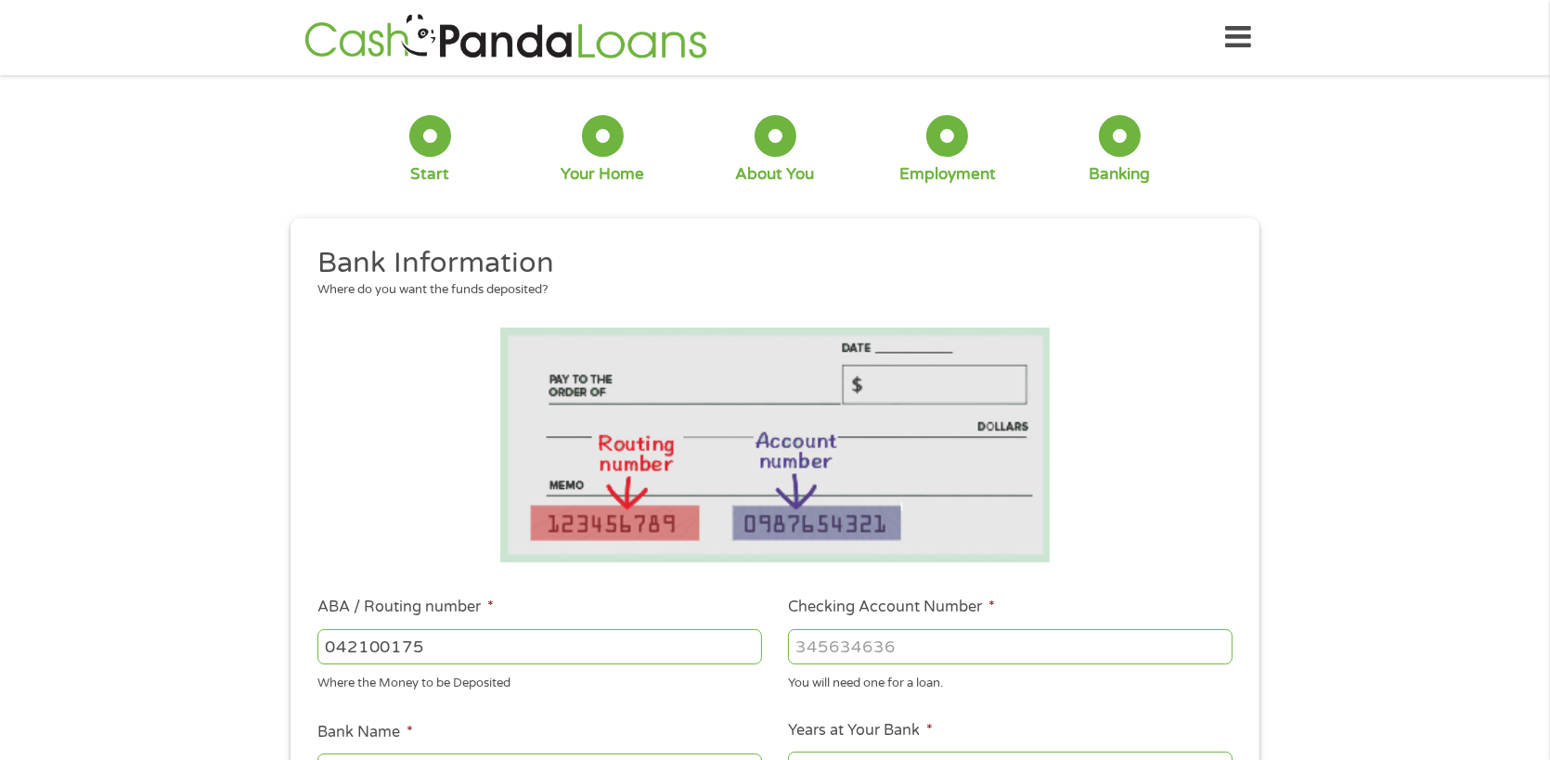
type input "042100175"
type input "145817005690"
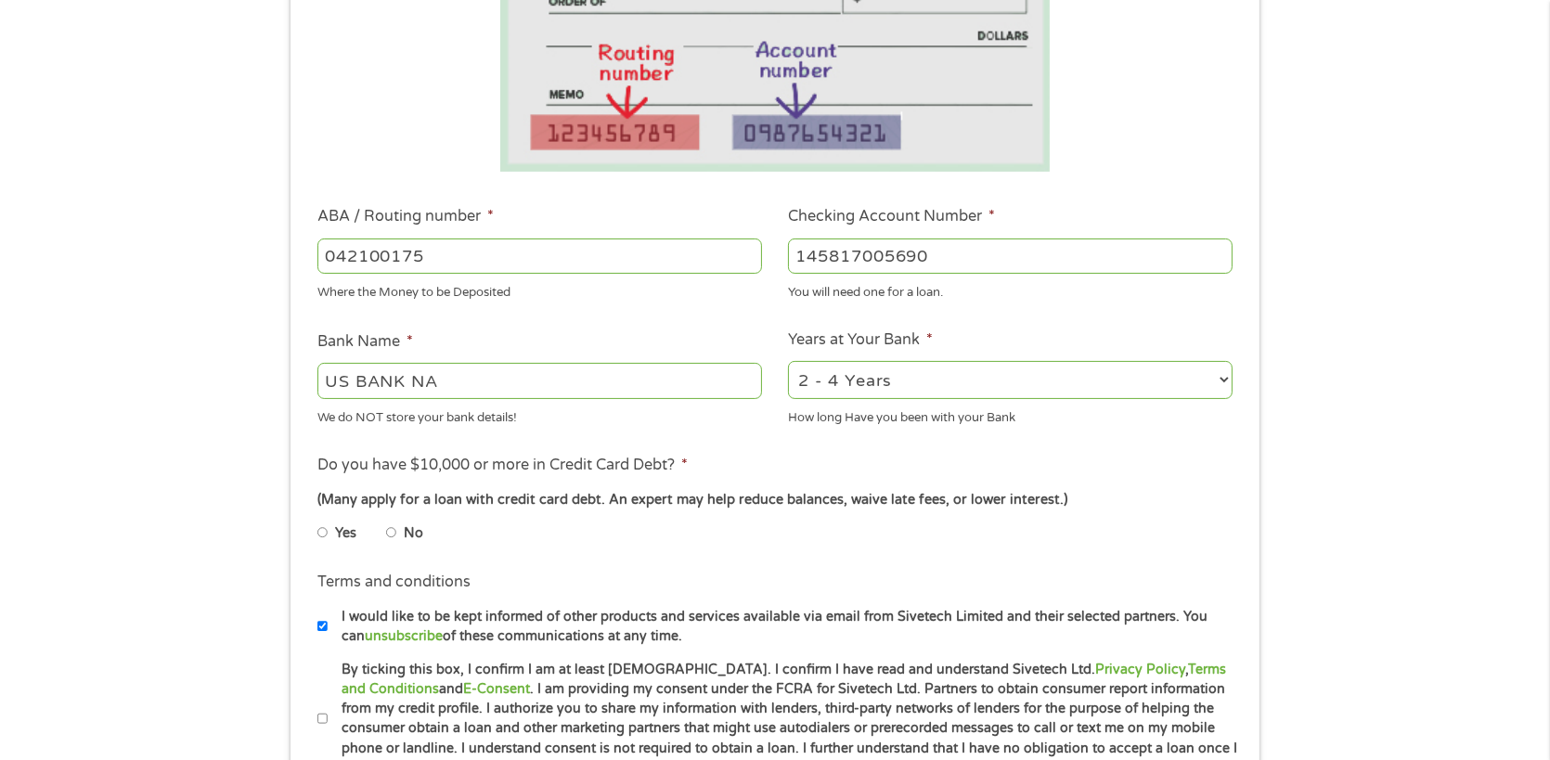
scroll to position [392, 0]
click at [1209, 381] on select "2 - 4 Years 6 - 12 Months 1 - 2 Years Over 4 Years" at bounding box center [1010, 379] width 445 height 38
click at [788, 360] on select "2 - 4 Years 6 - 12 Months 1 - 2 Years Over 4 Years" at bounding box center [1010, 379] width 445 height 38
click at [391, 530] on input "No" at bounding box center [391, 532] width 11 height 30
radio input "true"
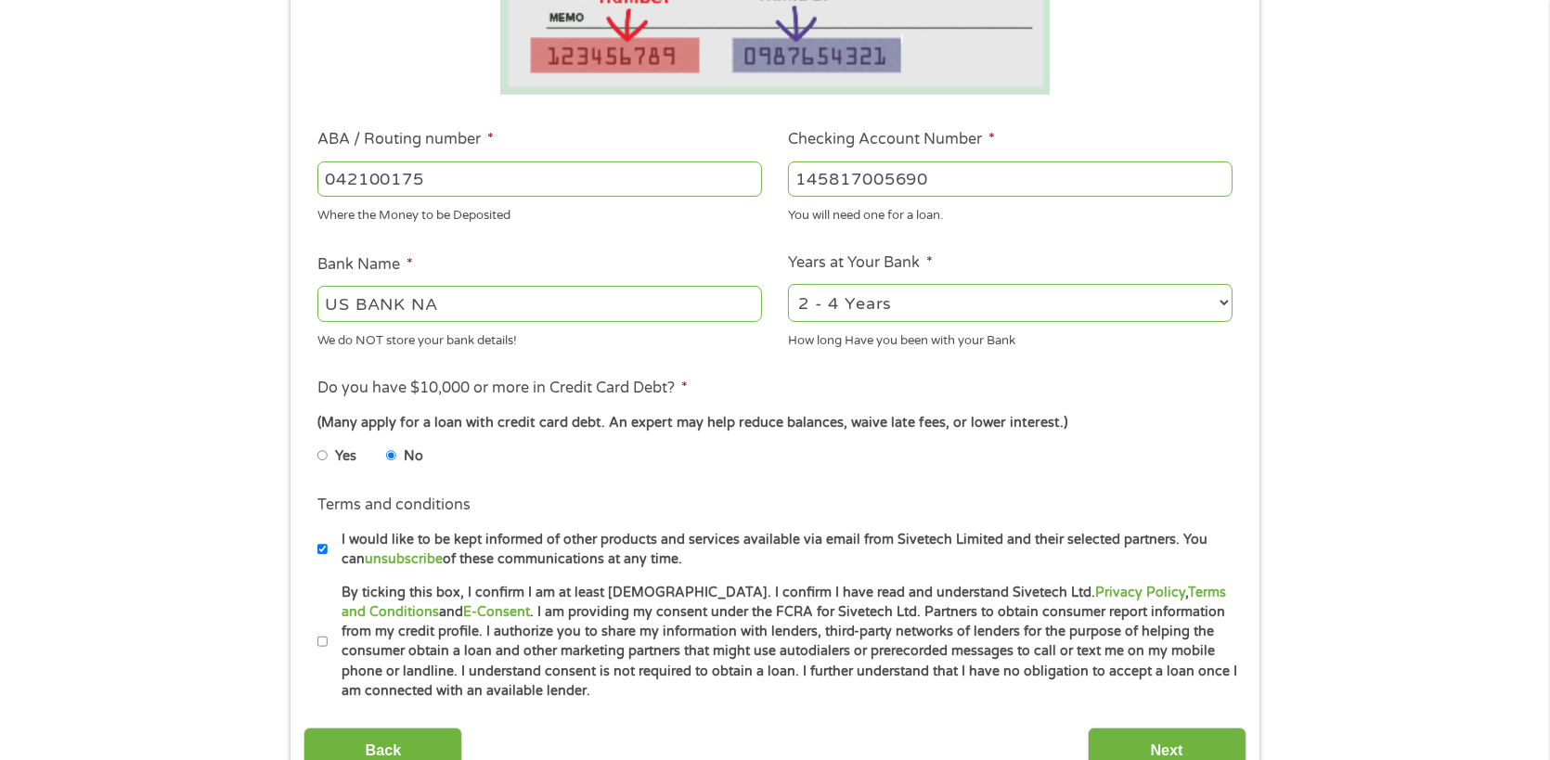
scroll to position [702, 0]
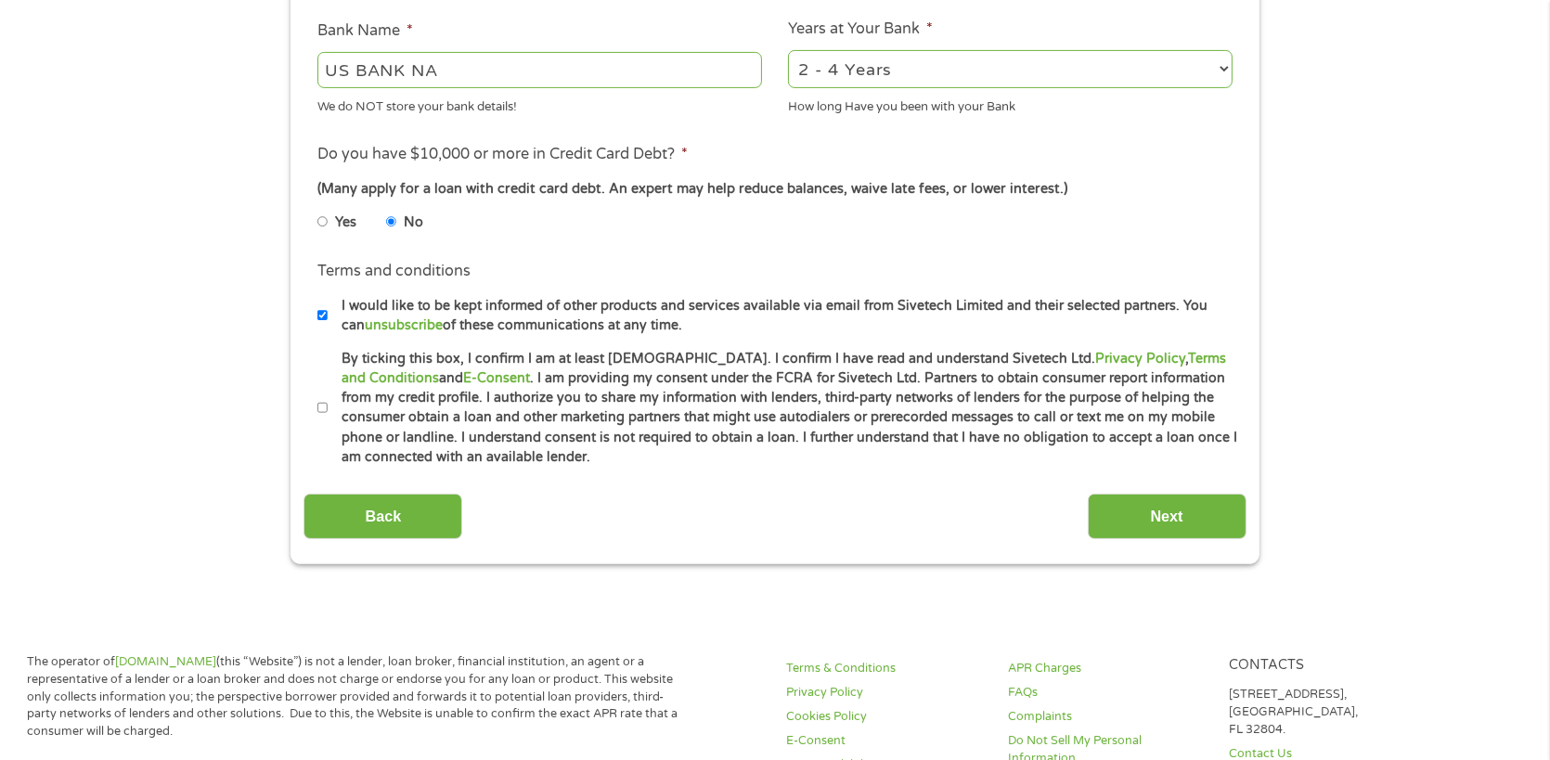
click at [318, 314] on input "I would like to be kept informed of other products and services available via e…" at bounding box center [322, 316] width 11 height 30
checkbox input "false"
click at [324, 407] on input "By ticking this box, I confirm I am at least 18 years old. I confirm I have rea…" at bounding box center [322, 409] width 11 height 30
checkbox input "true"
click at [1186, 516] on input "Next" at bounding box center [1167, 516] width 159 height 45
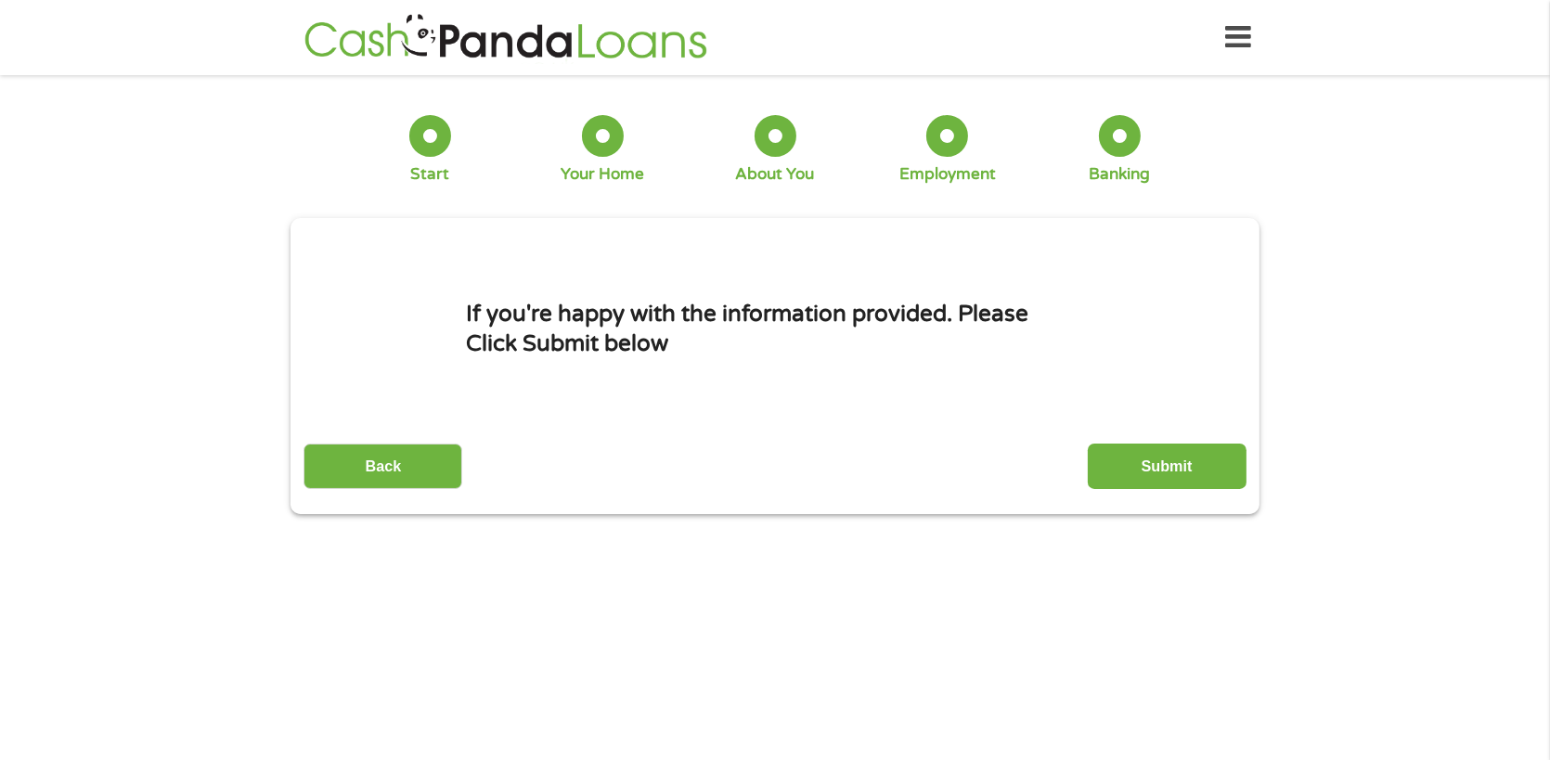
scroll to position [0, 0]
click at [1184, 464] on input "Submit" at bounding box center [1167, 466] width 159 height 45
